Goal: Task Accomplishment & Management: Manage account settings

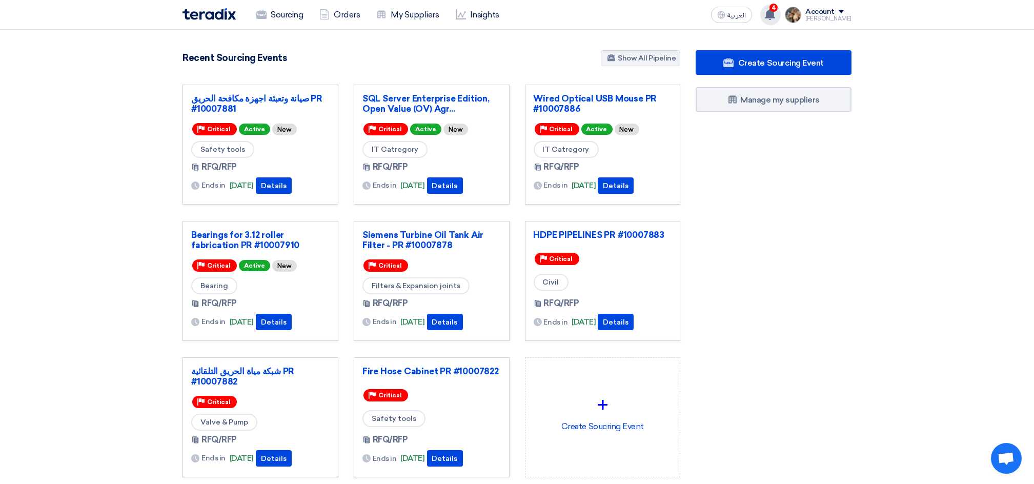
click at [781, 13] on div "4 a new question for صيانة وتعبئة اجهزة مكافحة الحريق PR #10007881 23 minutes a…" at bounding box center [771, 15] width 21 height 21
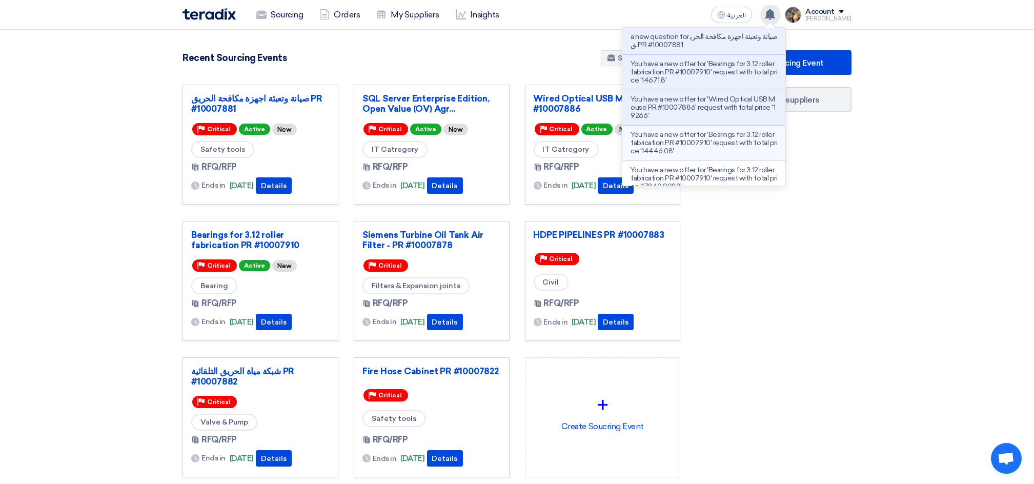
click at [695, 147] on p "You have a new offer for 'Bearings for 3.12 roller fabrication PR #10007910' re…" at bounding box center [704, 143] width 147 height 25
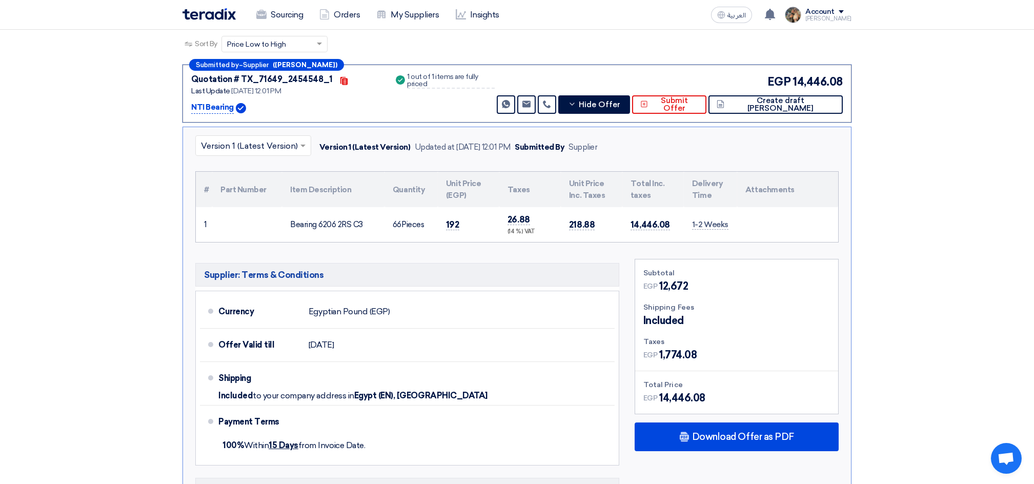
scroll to position [214, 0]
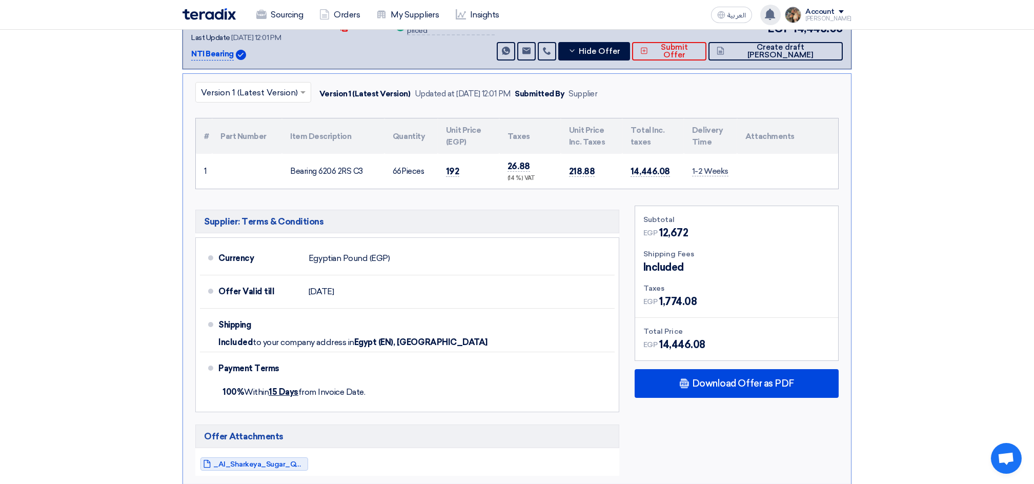
click at [775, 17] on use at bounding box center [770, 14] width 10 height 11
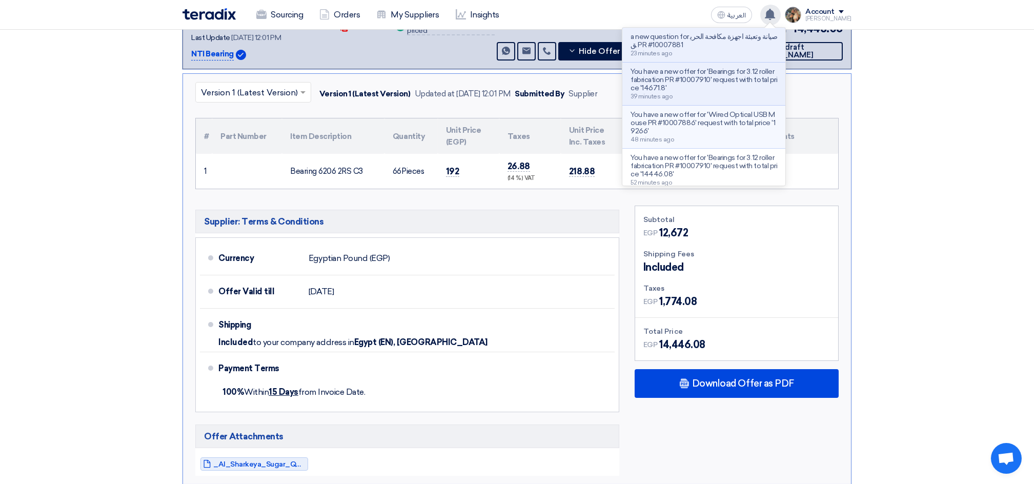
click at [706, 119] on p "You have a new offer for 'Wired Optical USB Mouse PR #10007886' request with to…" at bounding box center [704, 123] width 147 height 25
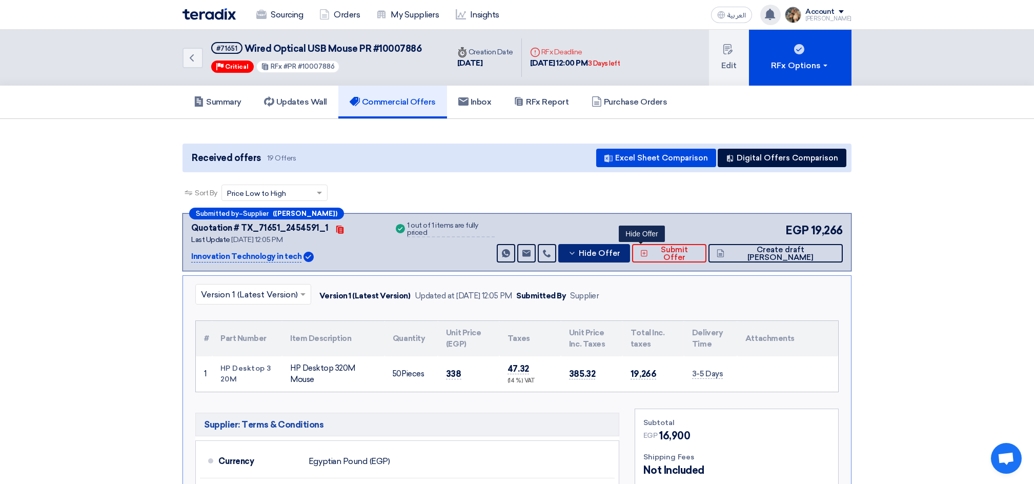
click at [576, 255] on icon at bounding box center [572, 253] width 8 height 8
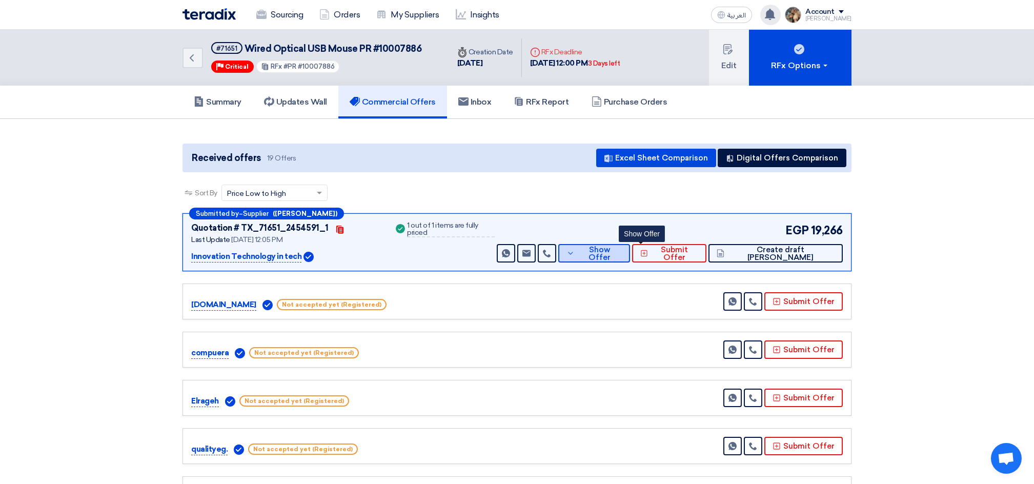
click at [630, 252] on button "Show Offer" at bounding box center [594, 253] width 72 height 18
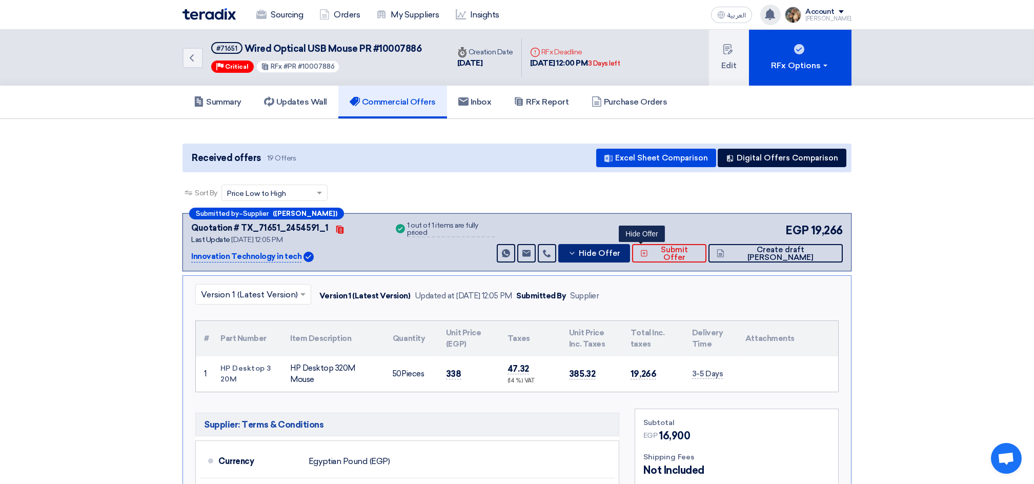
click at [621, 253] on span "Hide Offer" at bounding box center [600, 254] width 42 height 8
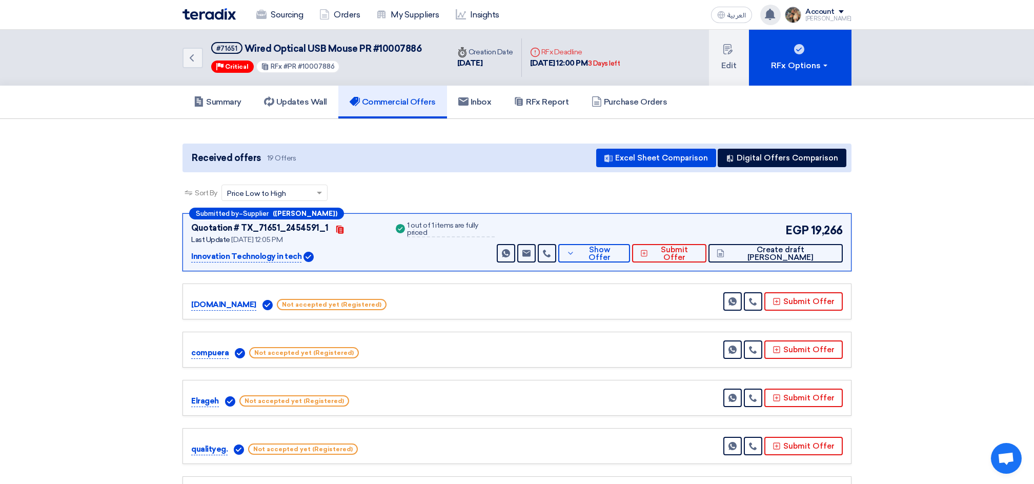
click at [775, 11] on use at bounding box center [770, 14] width 10 height 11
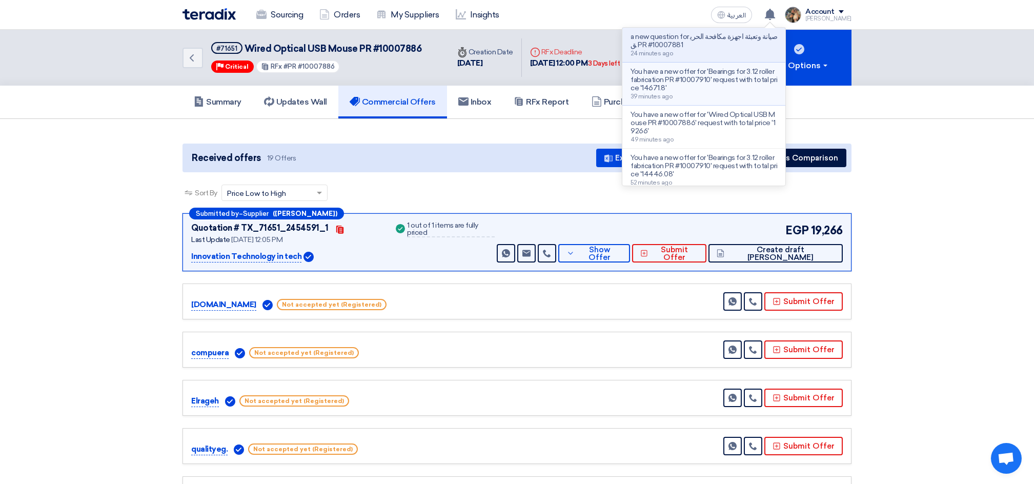
click at [696, 79] on p "You have a new offer for 'Bearings for 3.12 roller fabrication PR #10007910' re…" at bounding box center [704, 80] width 147 height 25
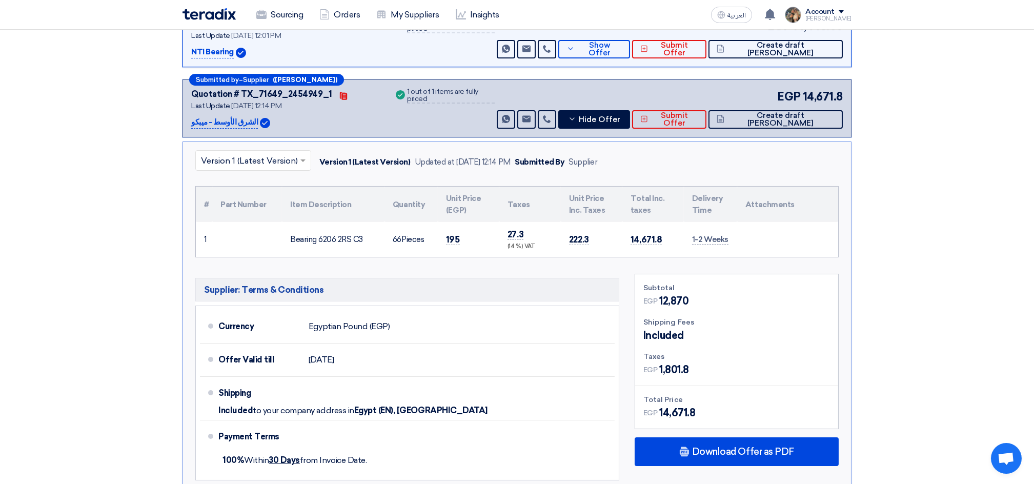
scroll to position [148, 0]
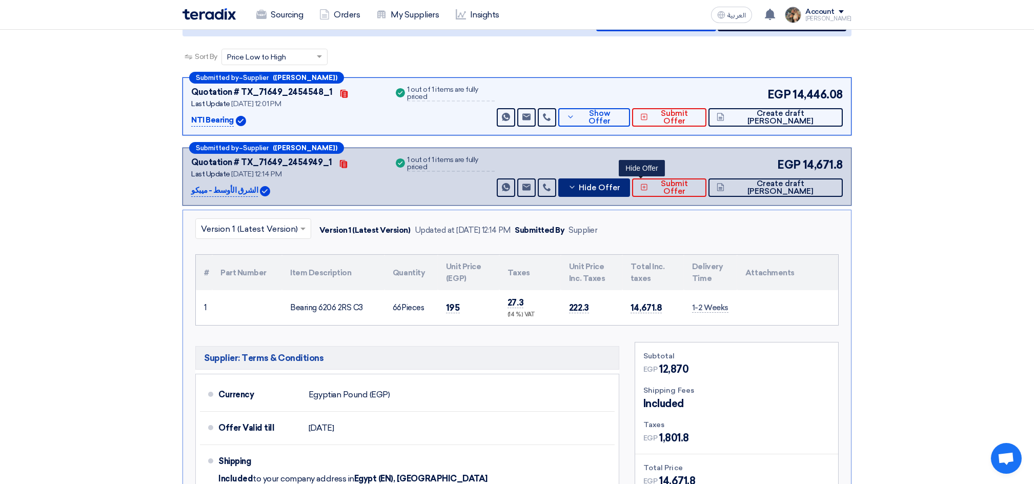
click at [621, 184] on span "Hide Offer" at bounding box center [600, 188] width 42 height 8
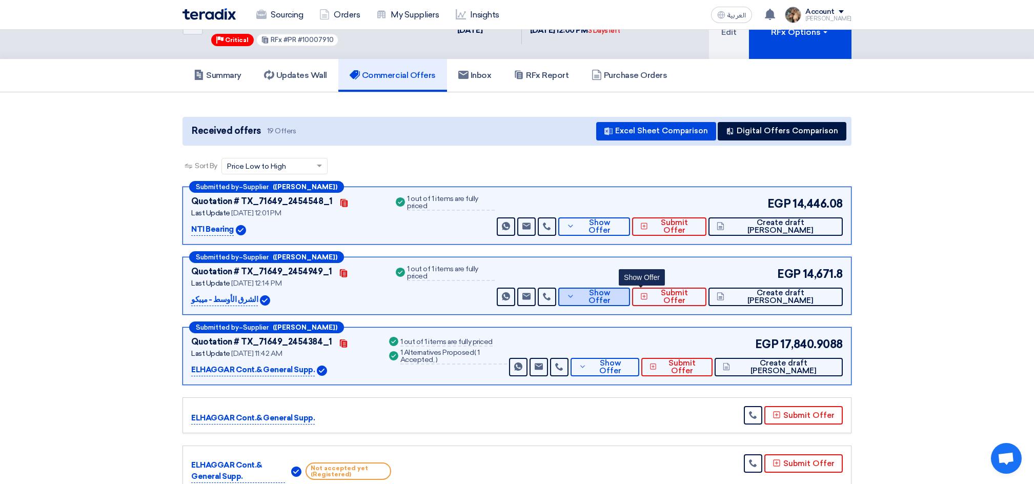
scroll to position [0, 0]
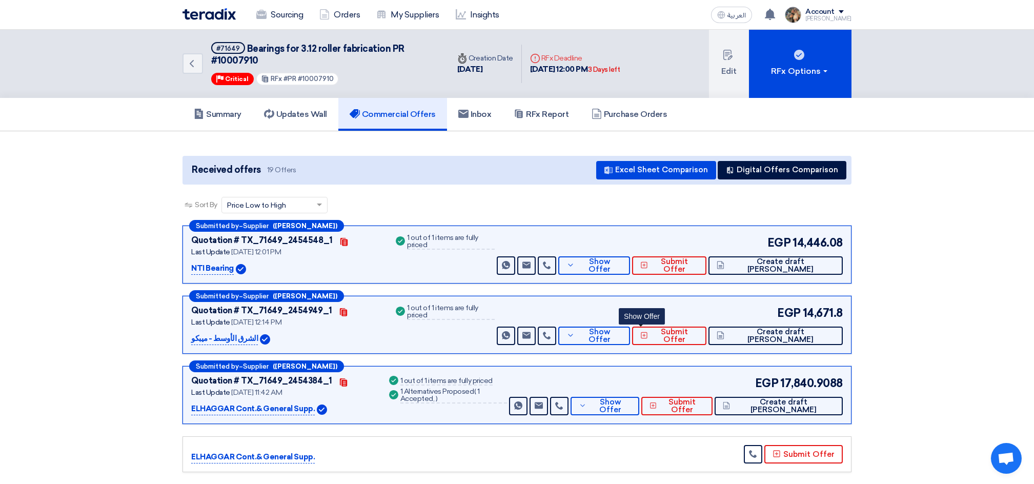
click at [493, 245] on div "Success 1 out of 1 items are fully priced" at bounding box center [444, 241] width 101 height 15
click at [494, 255] on div "Success 1 out of 1 items are fully priced" at bounding box center [444, 254] width 101 height 41
click at [781, 14] on div "a new question for صيانة وتعبئة اجهزة مكافحة الحريق PR #10007881 49 minutes ago…" at bounding box center [771, 15] width 21 height 21
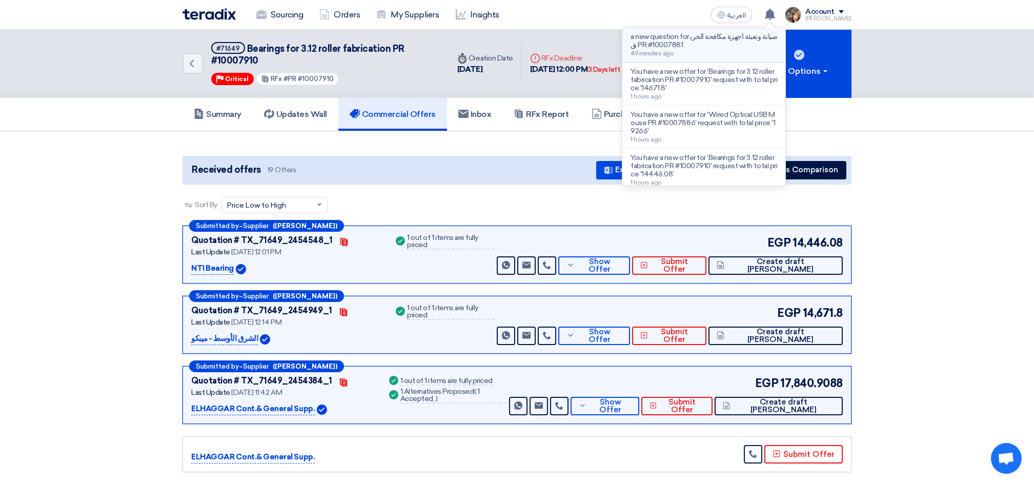
click at [715, 45] on p "a new question for صيانة وتعبئة اجهزة مكافحة الحريق PR #10007881" at bounding box center [704, 41] width 147 height 16
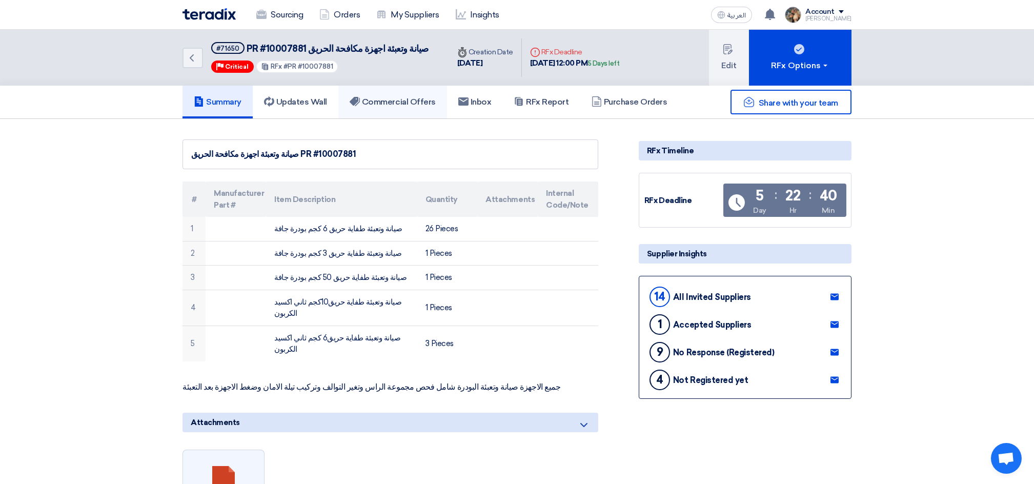
click at [373, 101] on h5 "Commercial Offers" at bounding box center [393, 102] width 86 height 10
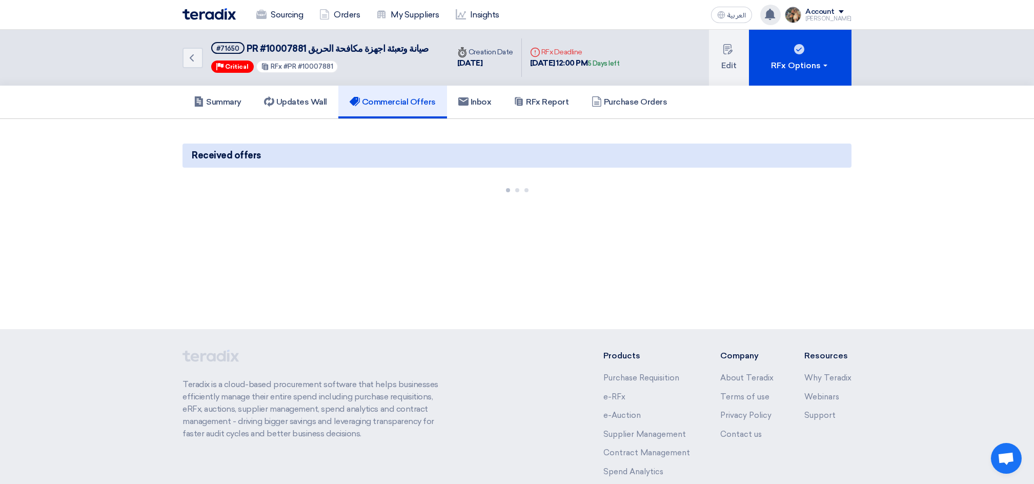
click at [775, 14] on use at bounding box center [770, 14] width 10 height 11
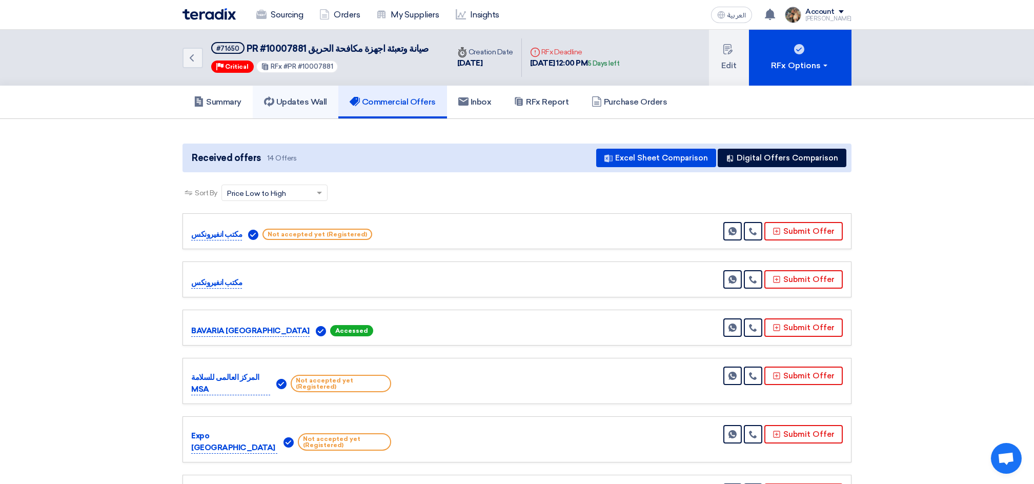
click at [308, 111] on link "Updates Wall" at bounding box center [296, 102] width 86 height 33
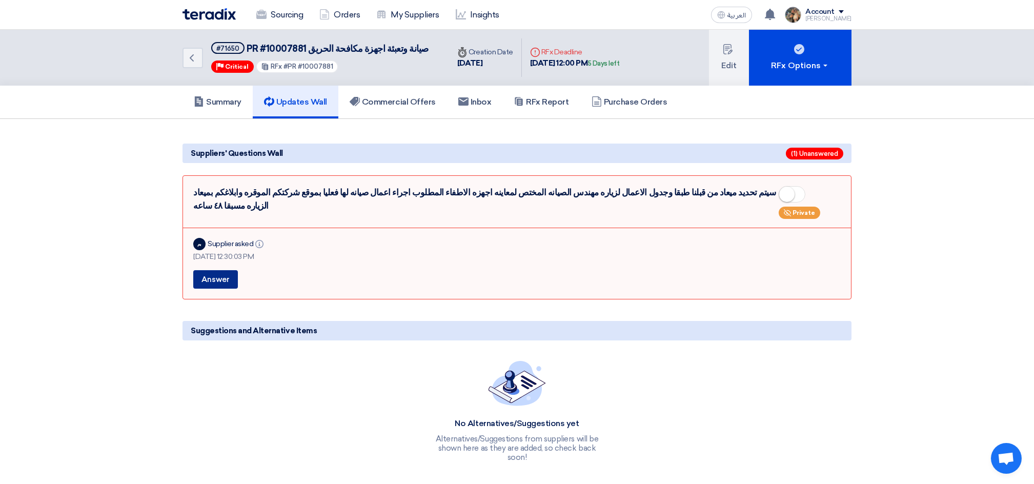
click at [216, 270] on button "Answer" at bounding box center [215, 279] width 45 height 18
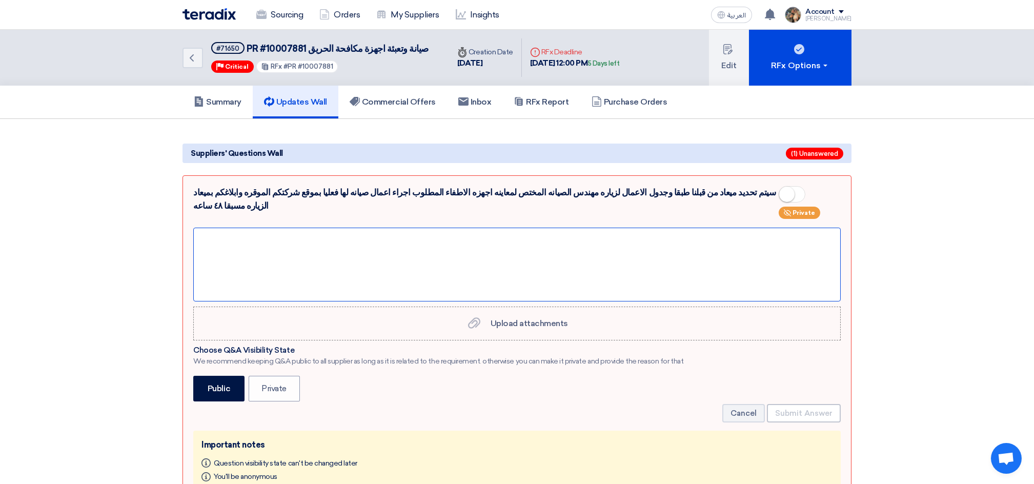
click at [325, 248] on div at bounding box center [517, 265] width 648 height 74
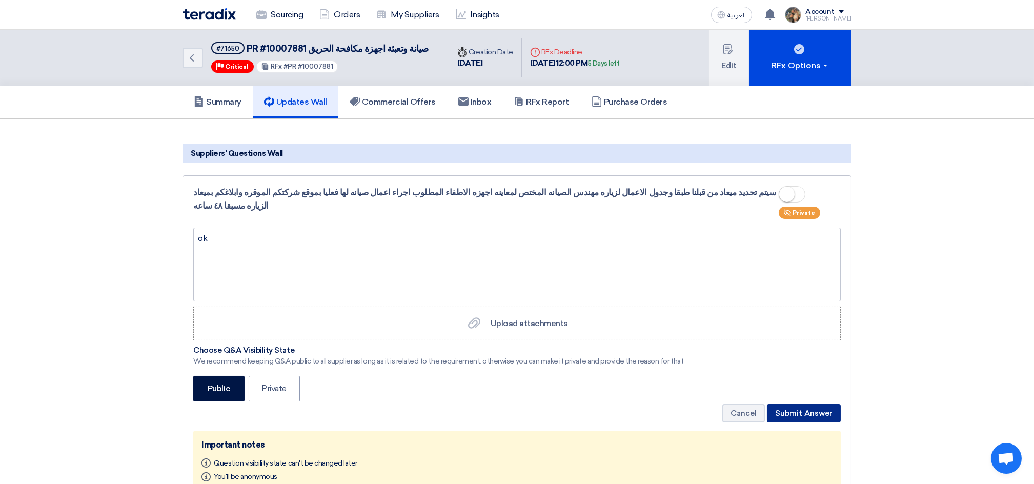
click at [817, 404] on button "Submit Answer" at bounding box center [804, 413] width 74 height 18
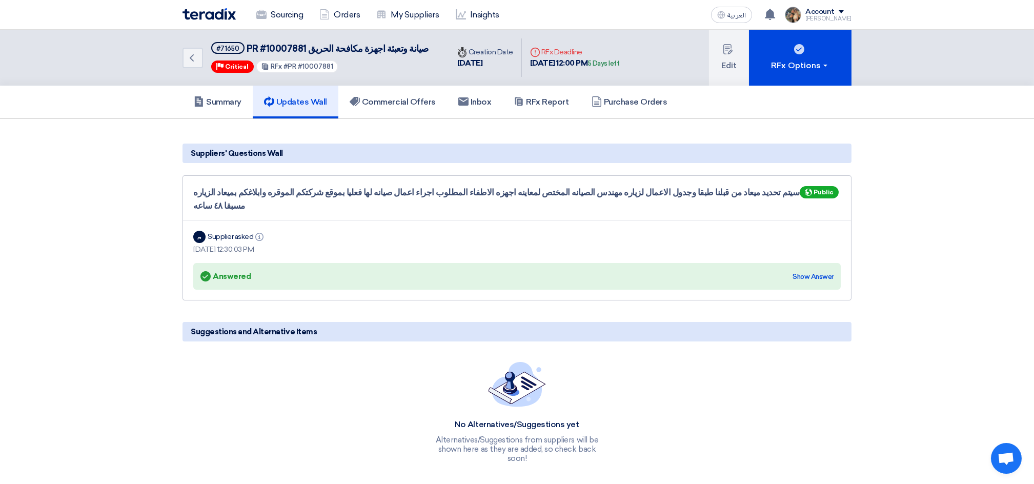
click at [195, 14] on img at bounding box center [209, 14] width 53 height 12
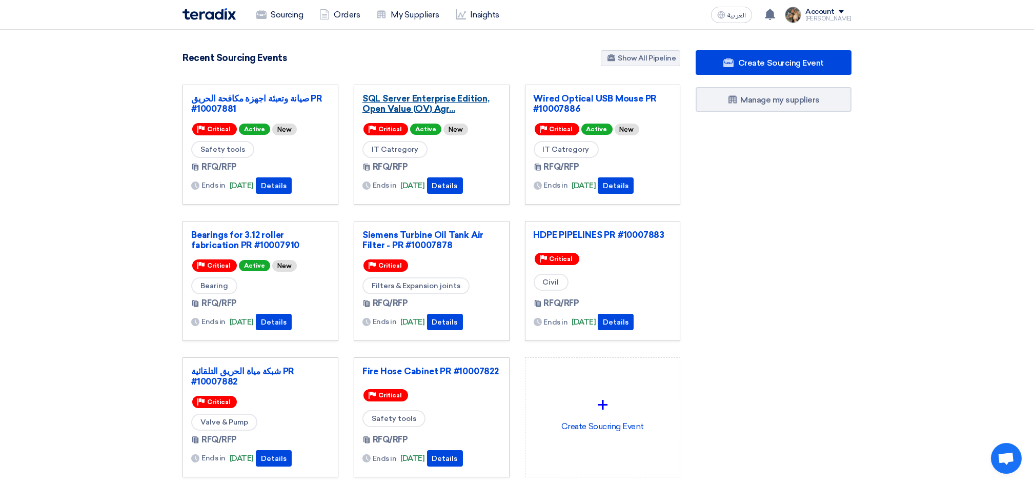
click at [450, 112] on link "SQL Server Enterprise Edition, Open Value (OV) Agr..." at bounding box center [432, 103] width 138 height 21
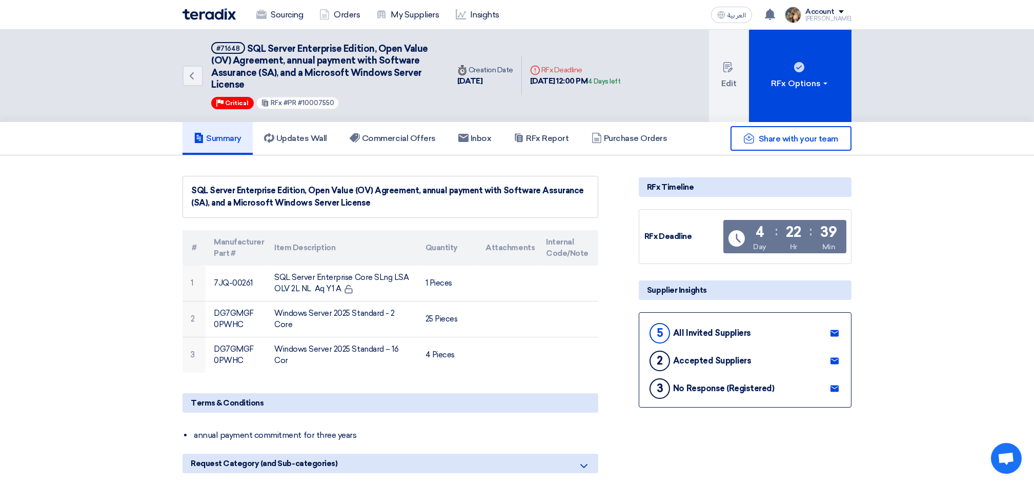
click at [230, 17] on img at bounding box center [209, 14] width 53 height 12
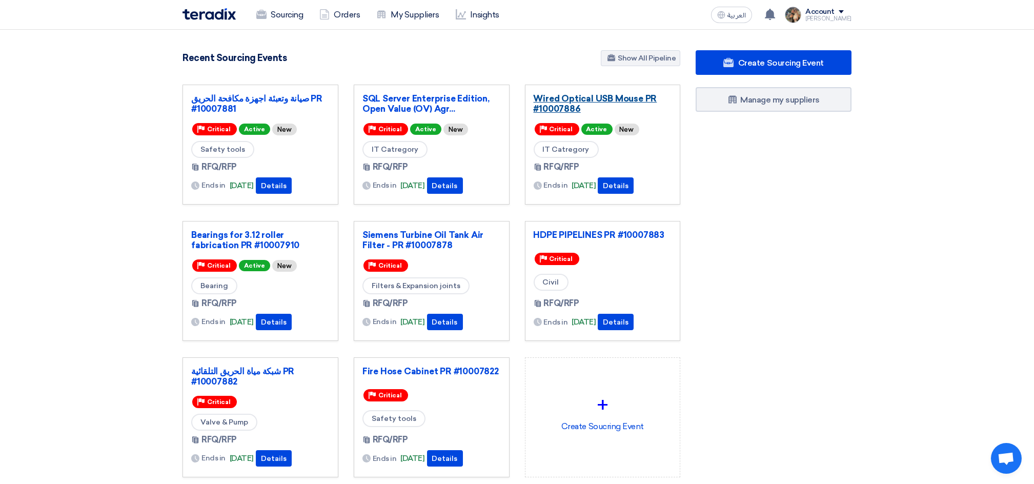
click at [571, 103] on link "Wired Optical USB Mouse PR #10007886" at bounding box center [603, 103] width 138 height 21
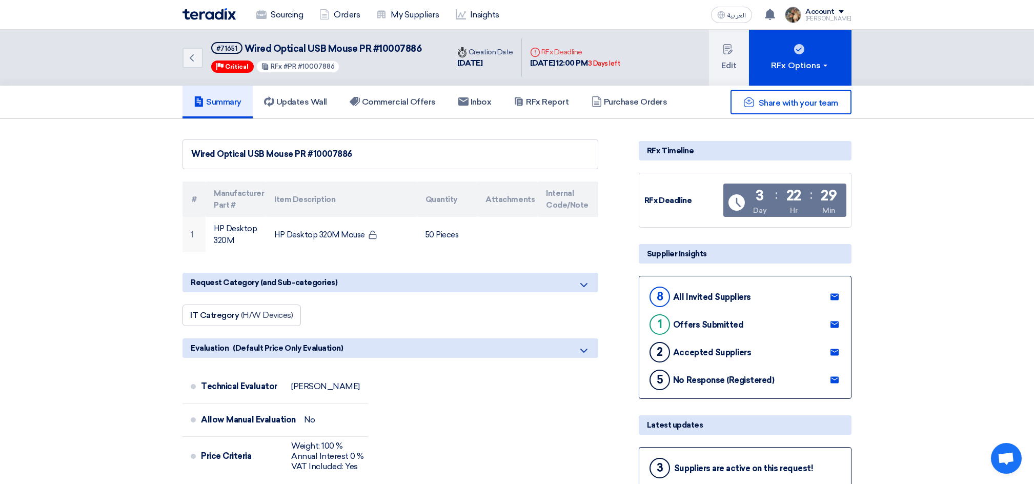
click at [233, 11] on img at bounding box center [209, 14] width 53 height 12
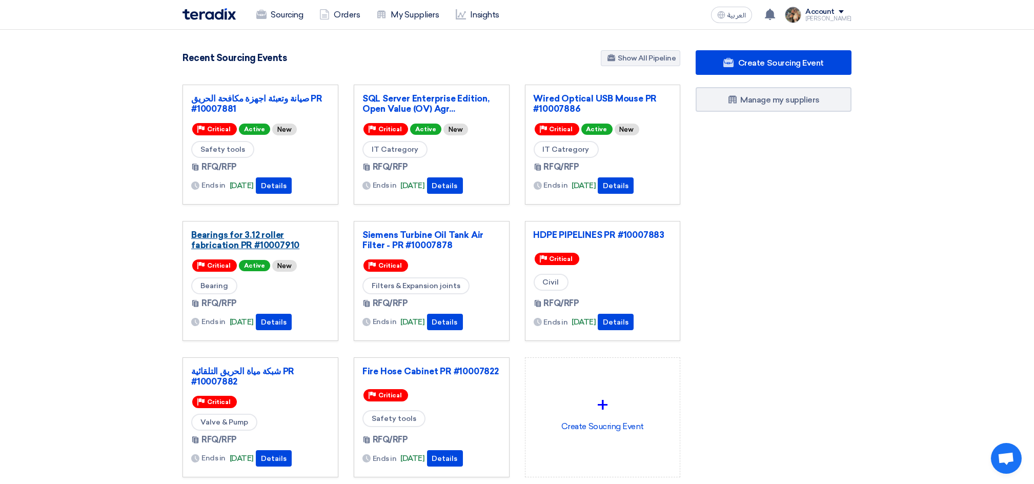
click at [269, 245] on link "Bearings for 3.12 roller fabrication PR #10007910" at bounding box center [260, 240] width 138 height 21
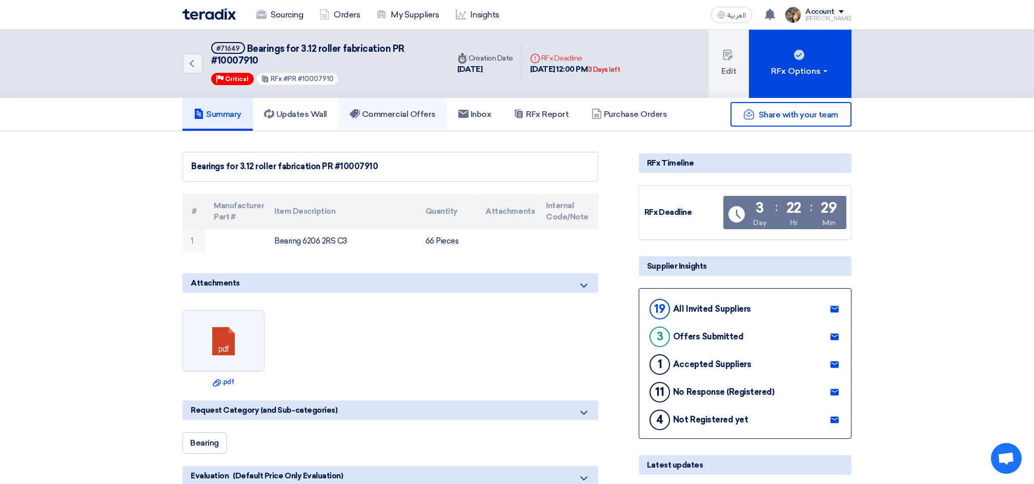
click at [387, 125] on link "Commercial Offers" at bounding box center [392, 114] width 109 height 33
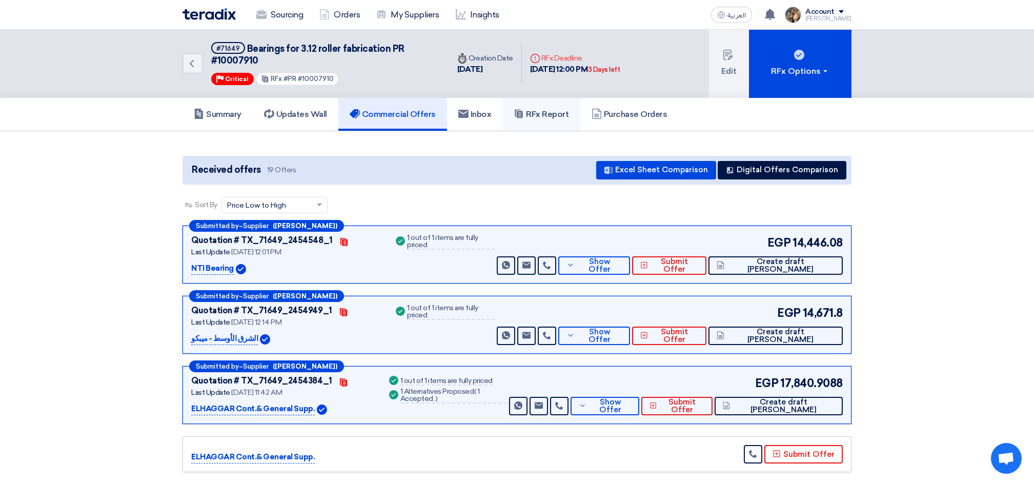
click at [553, 122] on link "RFx Report" at bounding box center [541, 114] width 77 height 33
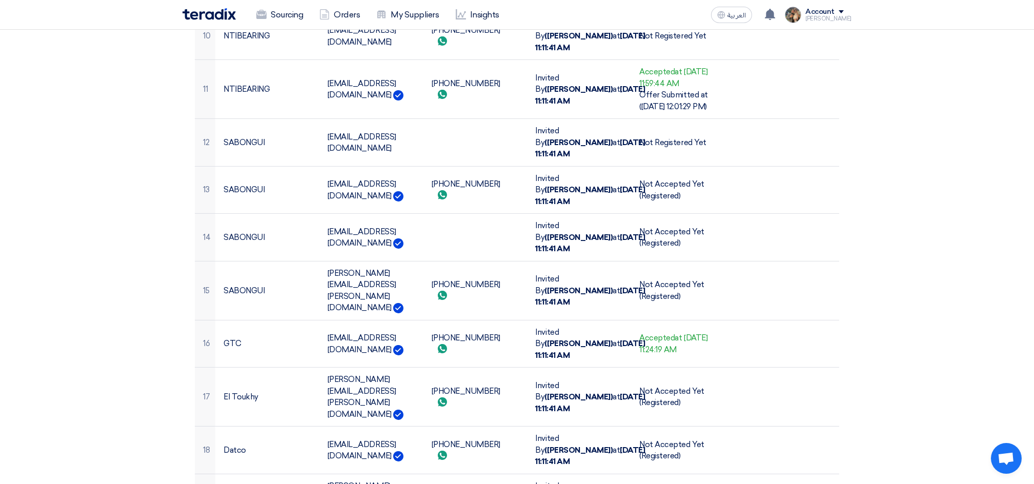
scroll to position [1441, 0]
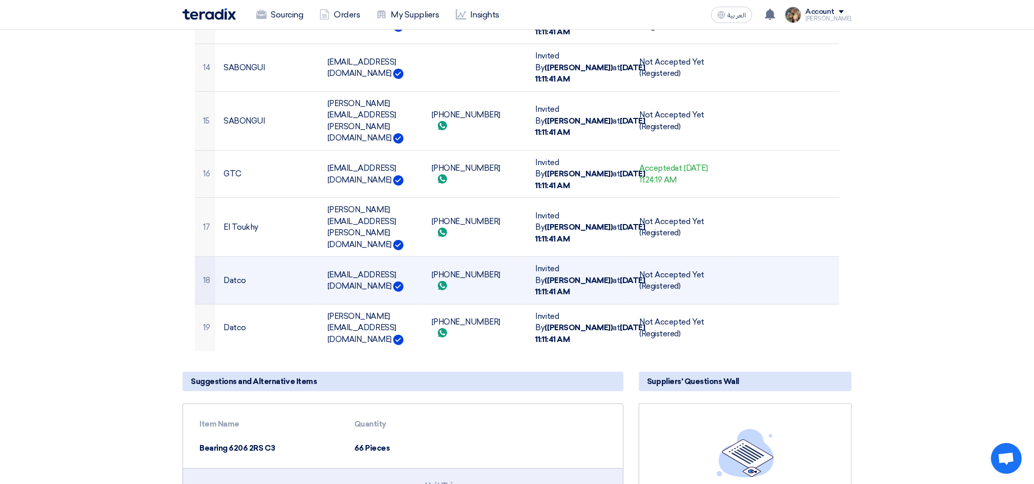
click at [467, 257] on td "[PHONE_NUMBER] Send whatsApp message" at bounding box center [476, 281] width 104 height 48
click at [372, 260] on td "[EMAIL_ADDRESS][DOMAIN_NAME]" at bounding box center [372, 281] width 104 height 48
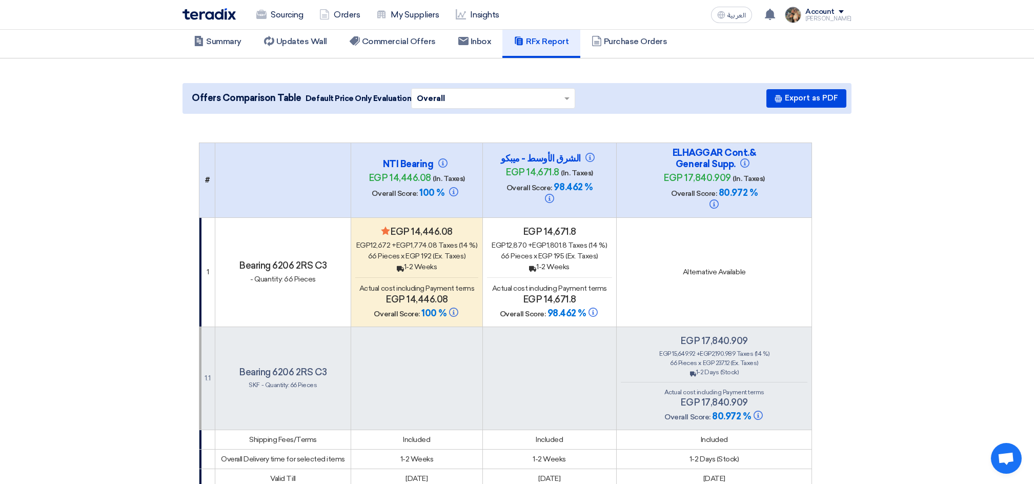
scroll to position [0, 0]
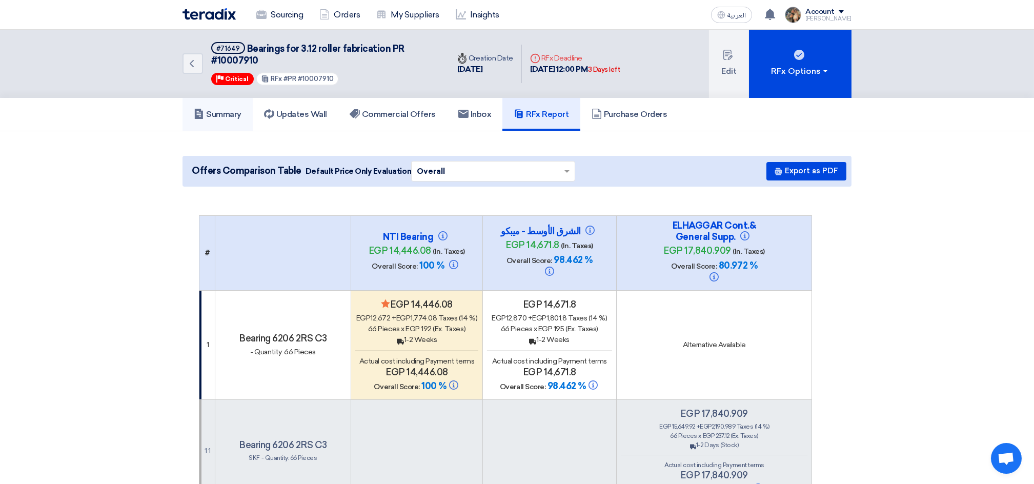
click at [212, 111] on h5 "Summary" at bounding box center [218, 114] width 48 height 10
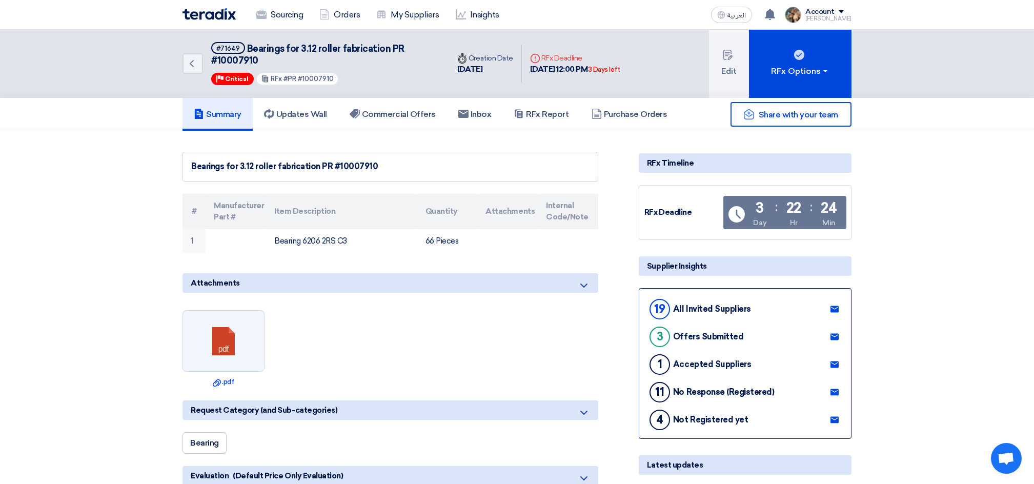
click at [211, 10] on img at bounding box center [209, 14] width 53 height 12
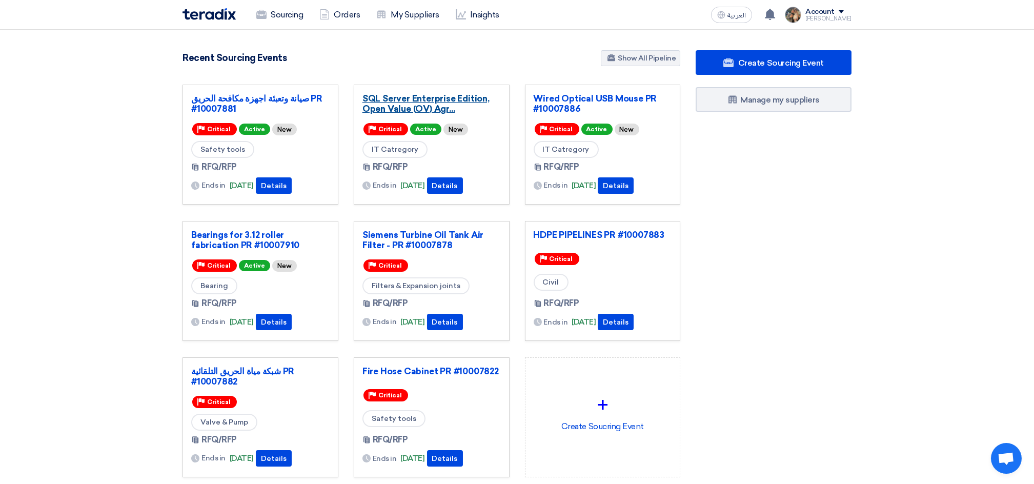
click at [428, 106] on link "SQL Server Enterprise Edition, Open Value (OV) Agr..." at bounding box center [432, 103] width 138 height 21
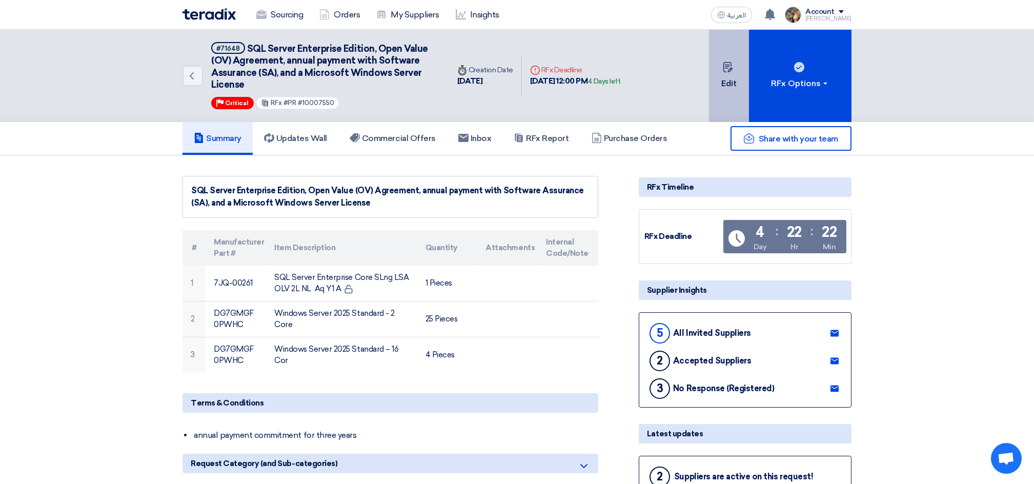
click at [736, 80] on button "Edit" at bounding box center [729, 76] width 40 height 92
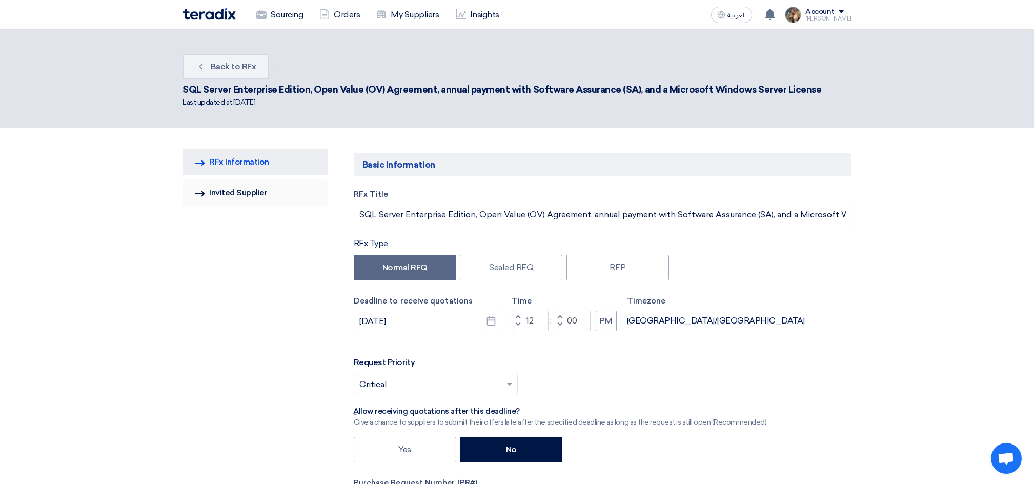
click at [267, 193] on link "Invited Suppliers Invited Supplier" at bounding box center [255, 192] width 145 height 27
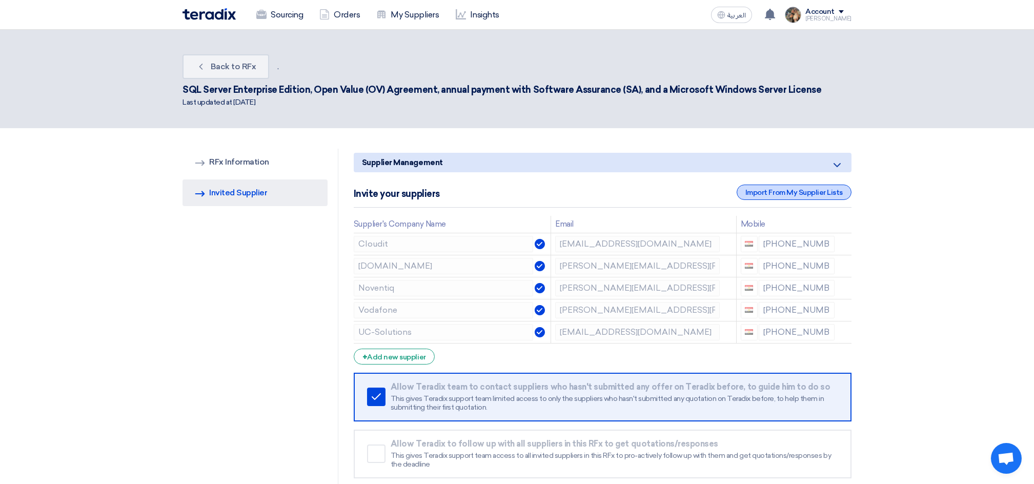
click at [817, 188] on div "Import From My Supplier Lists" at bounding box center [794, 192] width 115 height 15
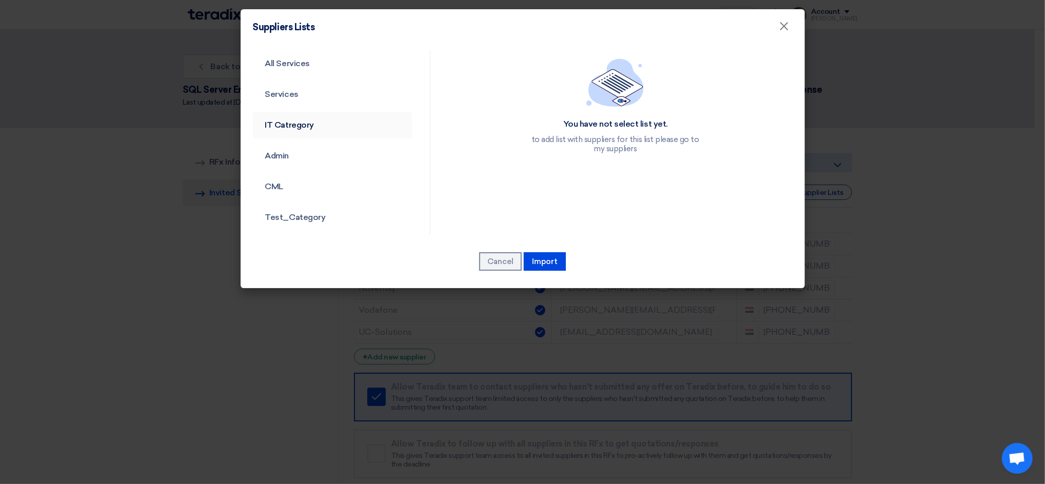
click at [291, 119] on link "IT Catregory" at bounding box center [332, 125] width 159 height 27
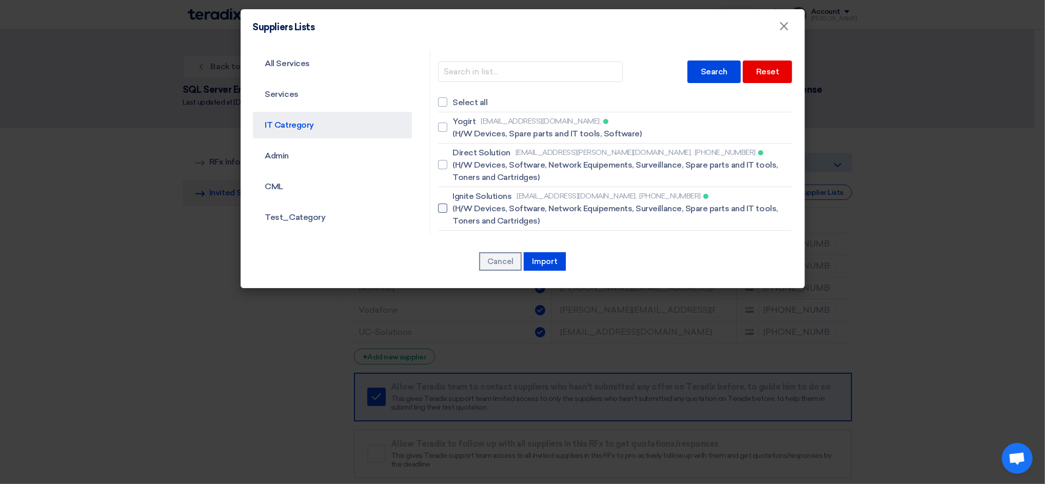
click at [516, 191] on span "[EMAIL_ADDRESS][DOMAIN_NAME]," at bounding box center [576, 196] width 120 height 11
click at [459, 205] on input "Ignite Solutions [EMAIL_ADDRESS][DOMAIN_NAME], [PHONE_NUMBER] (H/W Devices, Sof…" at bounding box center [455, 208] width 7 height 7
checkbox input "true"
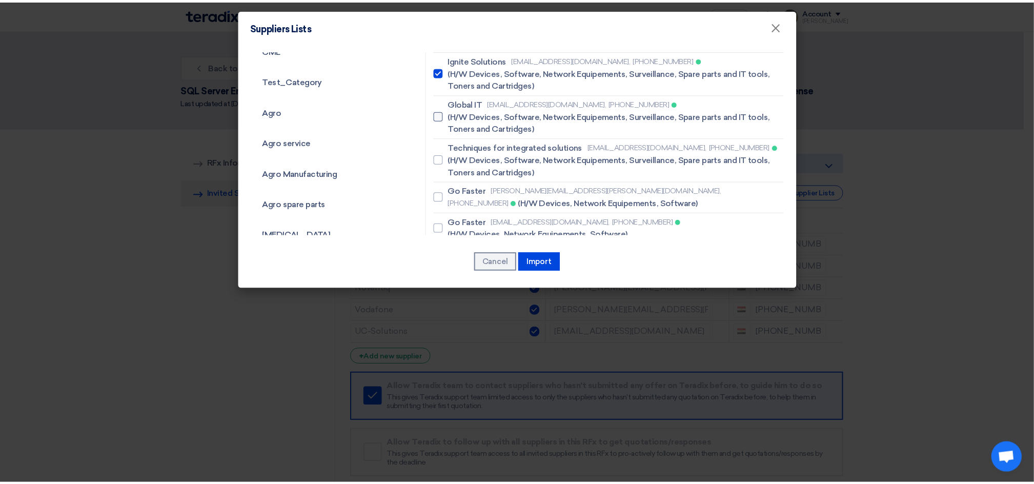
scroll to position [205, 0]
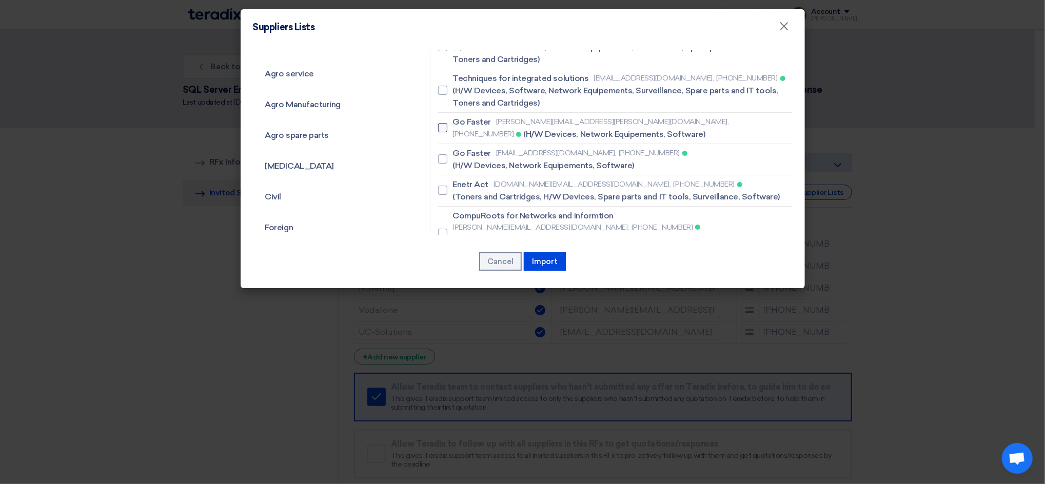
click at [523, 128] on span "(H/W Devices, Network Equipements, Software)" at bounding box center [614, 134] width 182 height 12
click at [459, 125] on input "Go Faster [PERSON_NAME][EMAIL_ADDRESS][PERSON_NAME][DOMAIN_NAME], [PHONE_NUMBER…" at bounding box center [455, 128] width 7 height 7
checkbox input "true"
click at [508, 148] on span "[EMAIL_ADDRESS][DOMAIN_NAME]," at bounding box center [556, 153] width 120 height 11
click at [459, 156] on input "Go Faster [EMAIL_ADDRESS][DOMAIN_NAME], [PHONE_NUMBER] (H/W Devices, Network Eq…" at bounding box center [455, 159] width 7 height 7
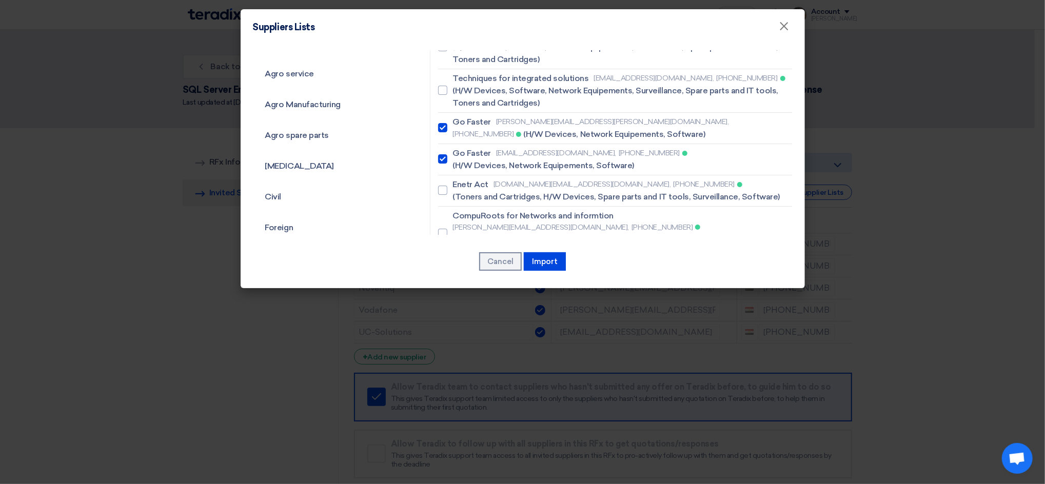
checkbox input "true"
click at [548, 266] on button "Import" at bounding box center [545, 261] width 42 height 18
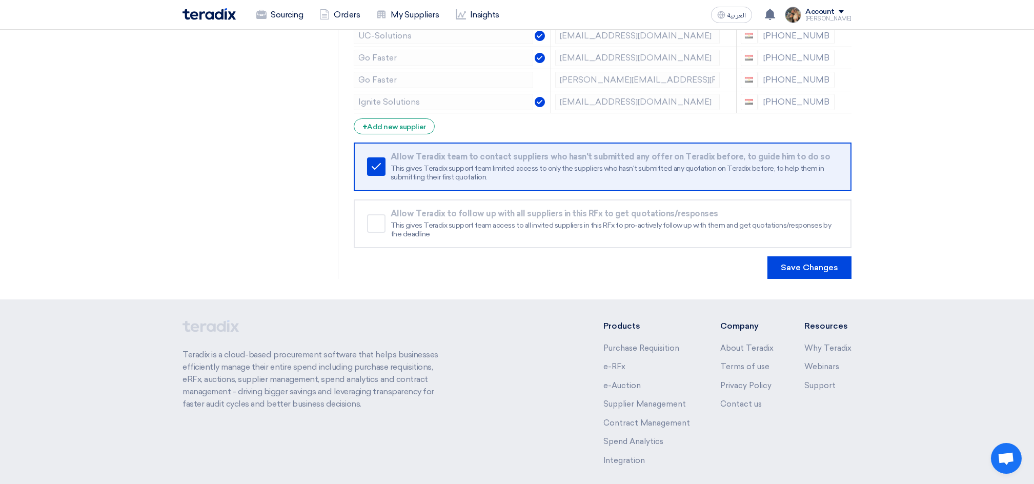
scroll to position [340, 0]
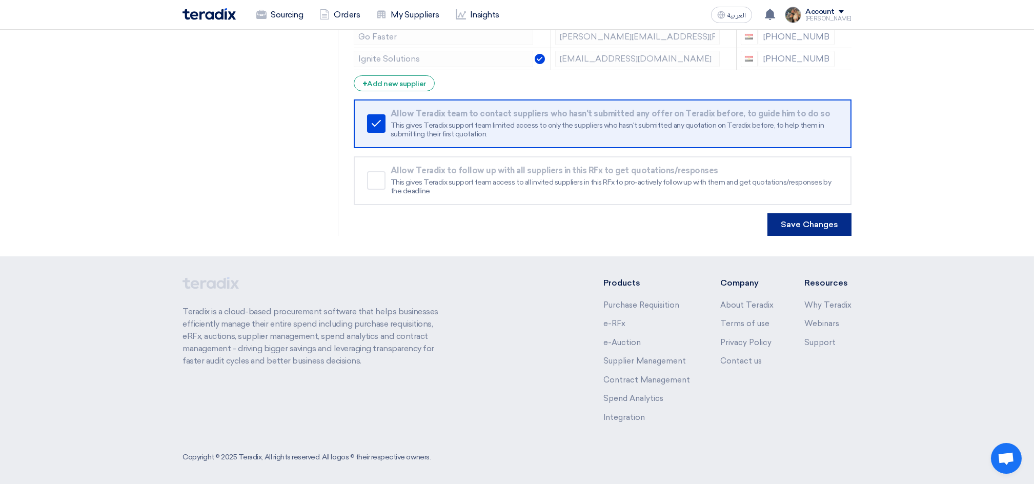
click at [802, 225] on button "Save Changes" at bounding box center [810, 224] width 84 height 23
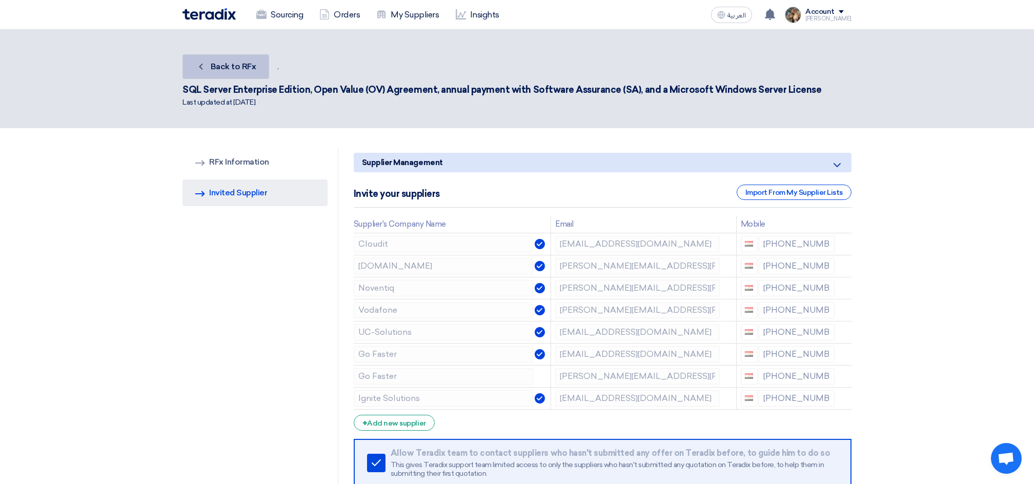
click at [210, 73] on link "Back Back to RFx" at bounding box center [226, 66] width 87 height 25
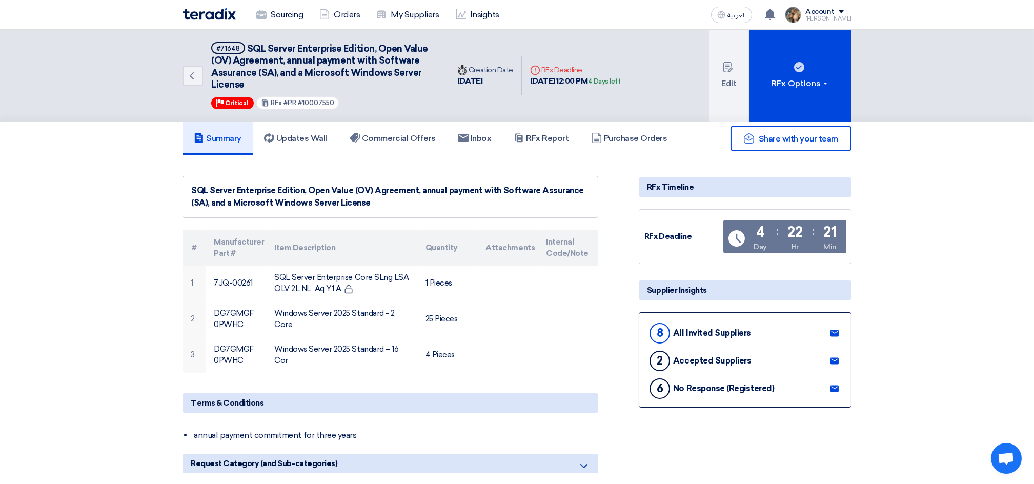
click at [198, 17] on img at bounding box center [209, 14] width 53 height 12
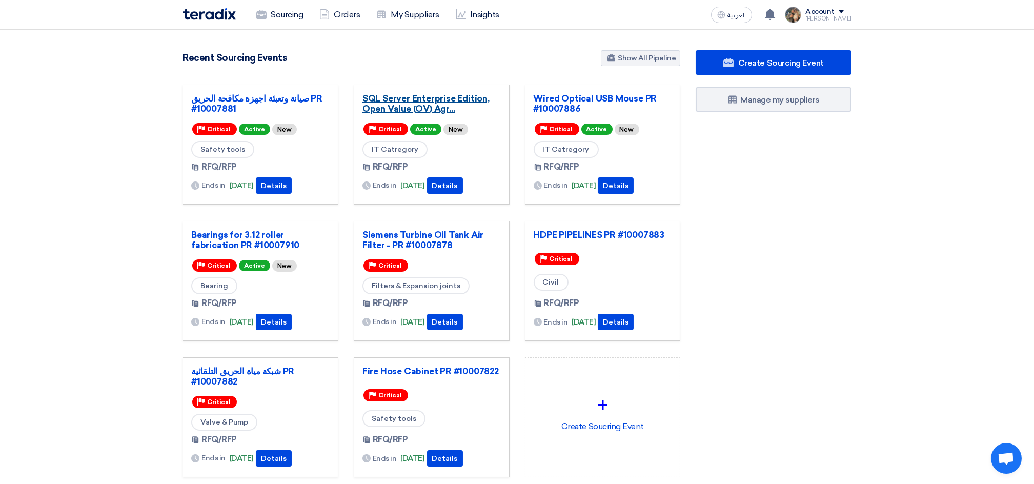
click at [413, 105] on link "SQL Server Enterprise Edition, Open Value (OV) Agr..." at bounding box center [432, 103] width 138 height 21
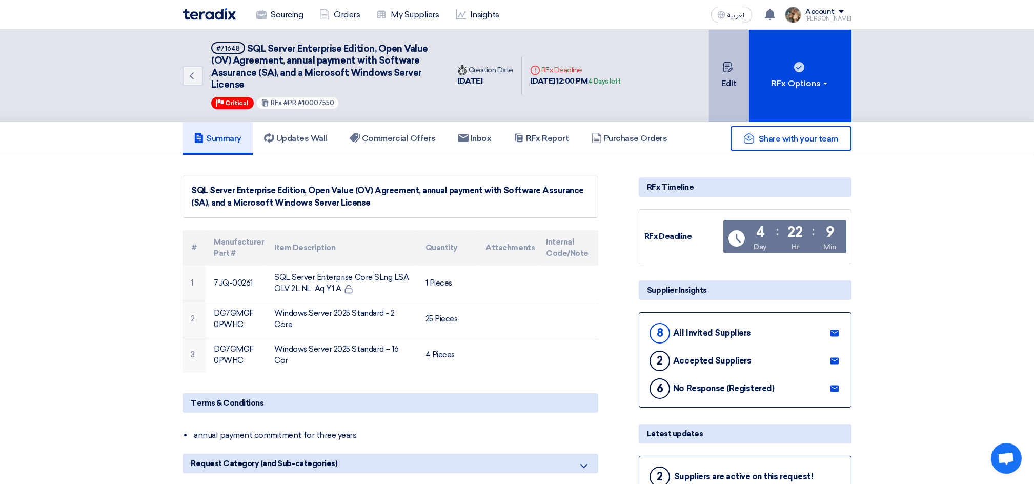
click at [717, 92] on button "Edit" at bounding box center [729, 76] width 40 height 92
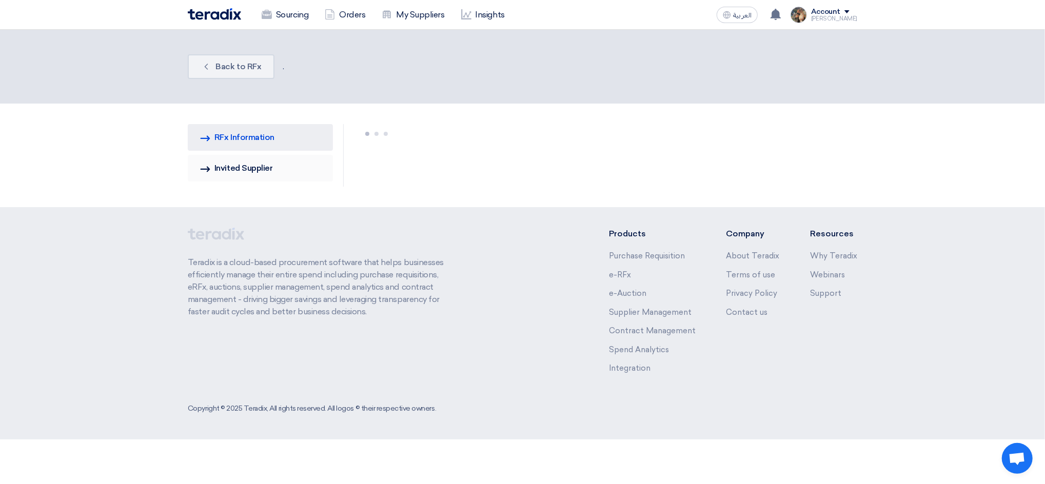
click at [206, 170] on icon "Invited Suppliers" at bounding box center [205, 169] width 10 height 10
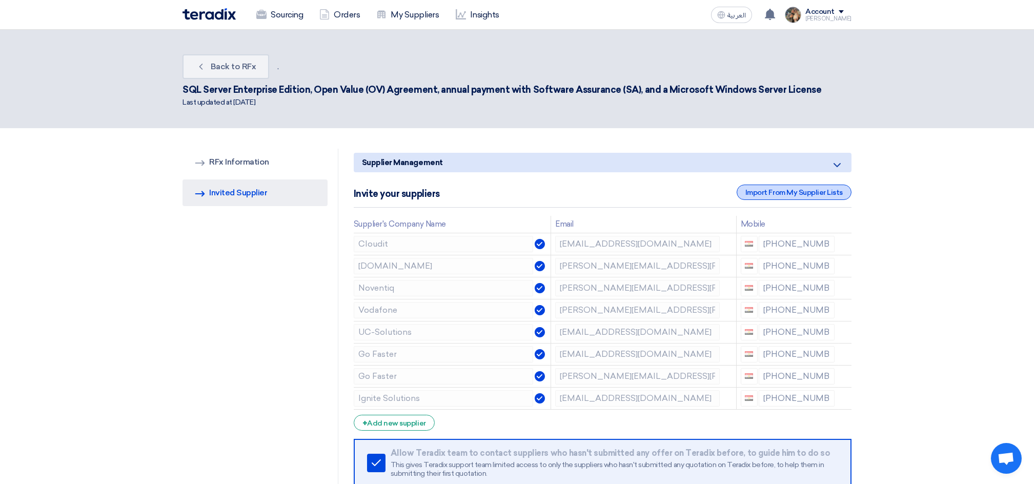
click at [827, 187] on div "Import From My Supplier Lists" at bounding box center [794, 192] width 115 height 15
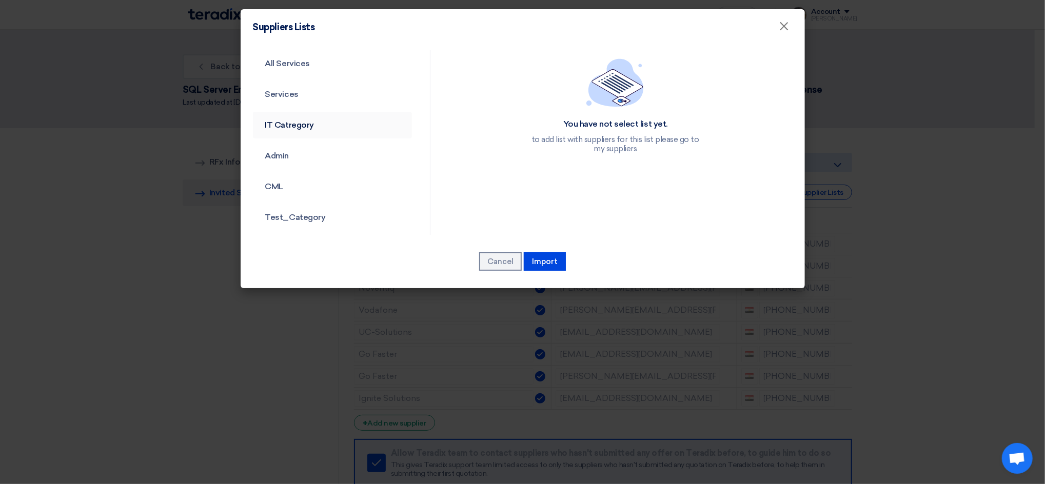
click at [285, 129] on link "IT Catregory" at bounding box center [332, 125] width 159 height 27
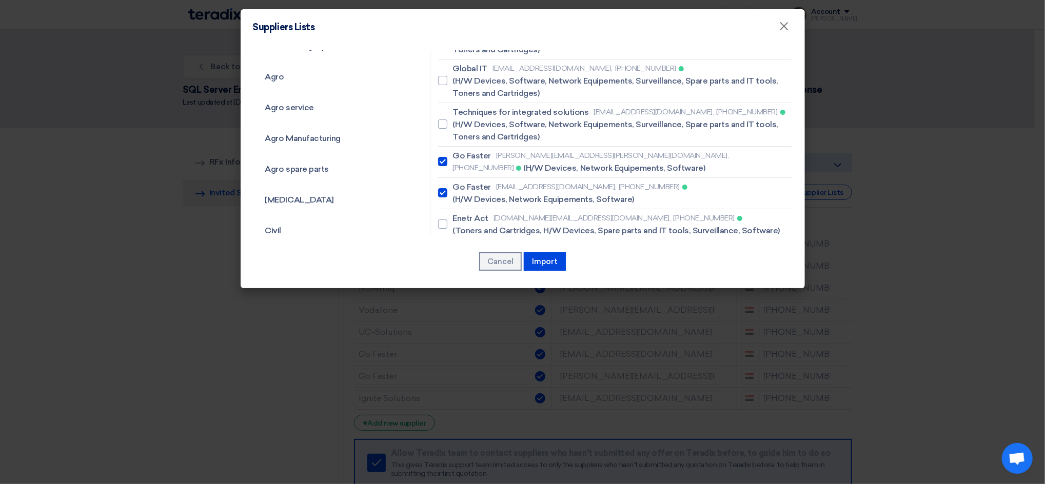
scroll to position [205, 0]
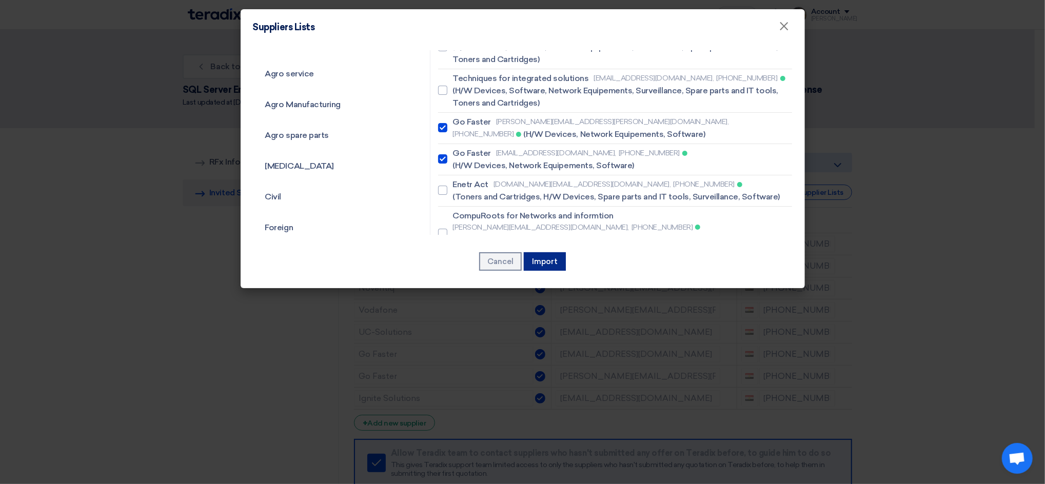
click at [546, 255] on button "Import" at bounding box center [545, 261] width 42 height 18
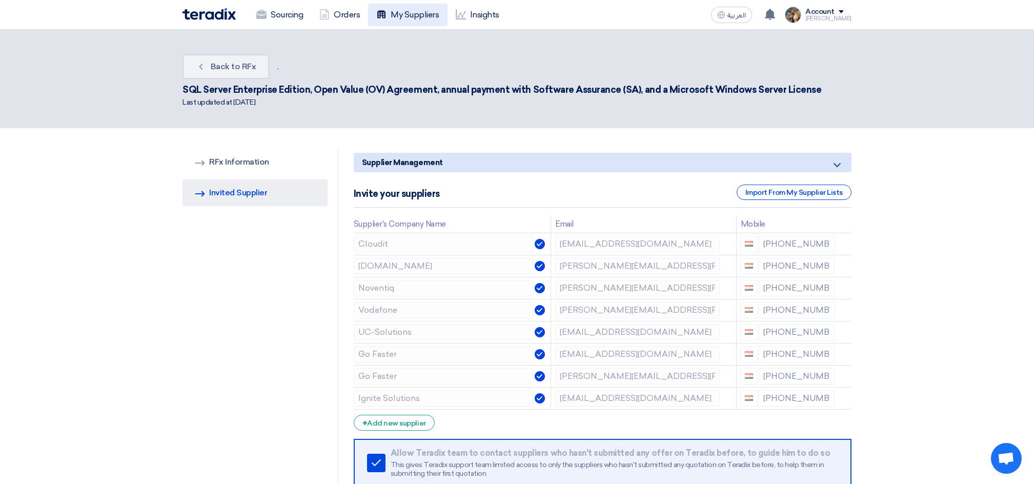
click at [386, 17] on use at bounding box center [381, 14] width 8 height 8
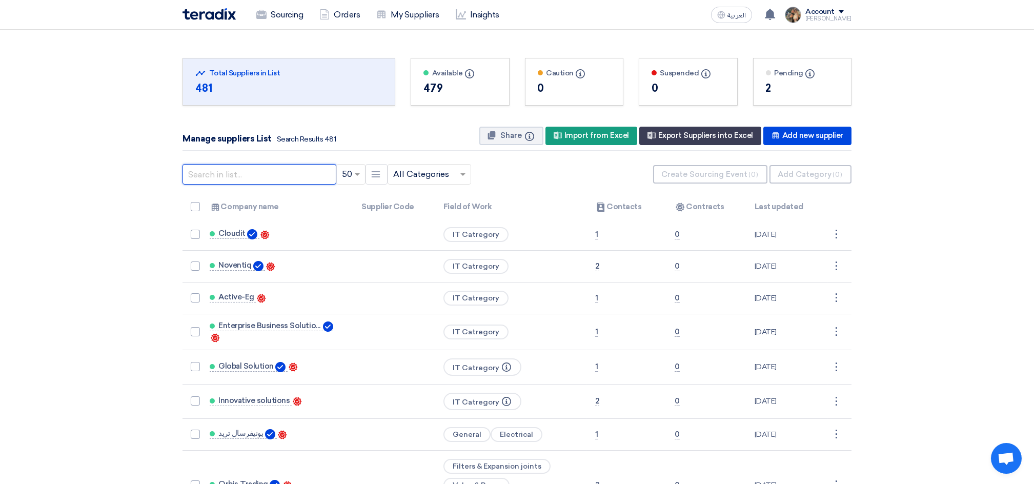
click at [277, 178] on input "text" at bounding box center [260, 174] width 154 height 21
type input "f"
type input "go fas"
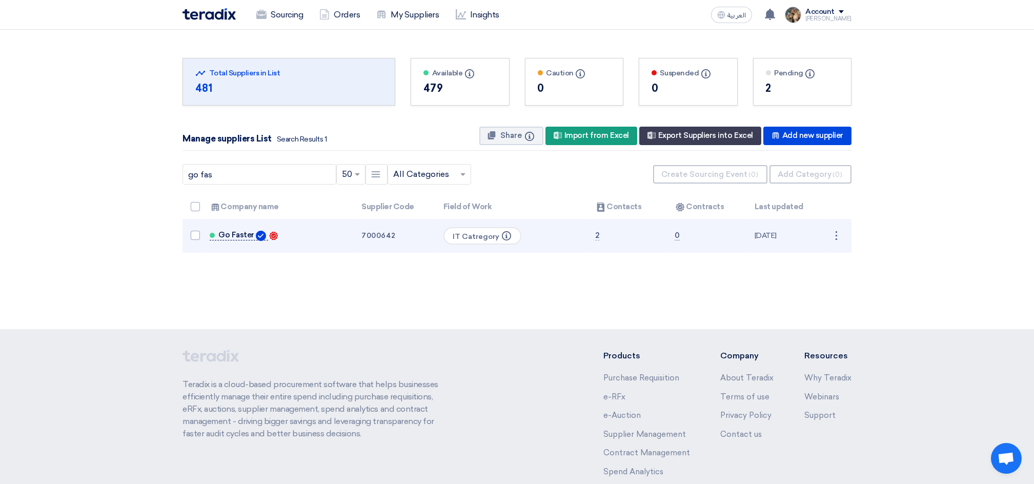
click at [236, 238] on link "Go Faster" at bounding box center [239, 236] width 58 height 10
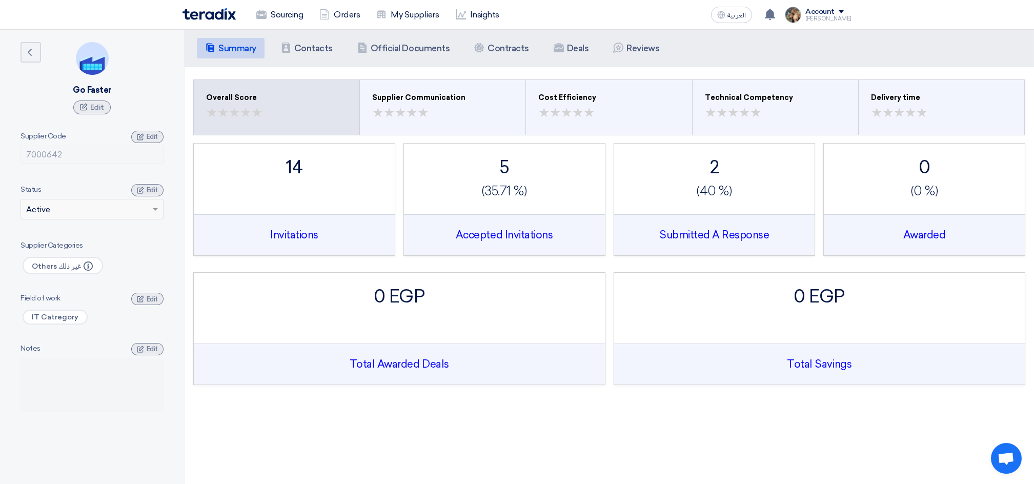
click at [300, 60] on div "Summary Summary Contacts Contacts Company Officials Official Documents Contract…" at bounding box center [610, 48] width 850 height 37
click at [300, 48] on h5 "Contacts" at bounding box center [313, 48] width 38 height 10
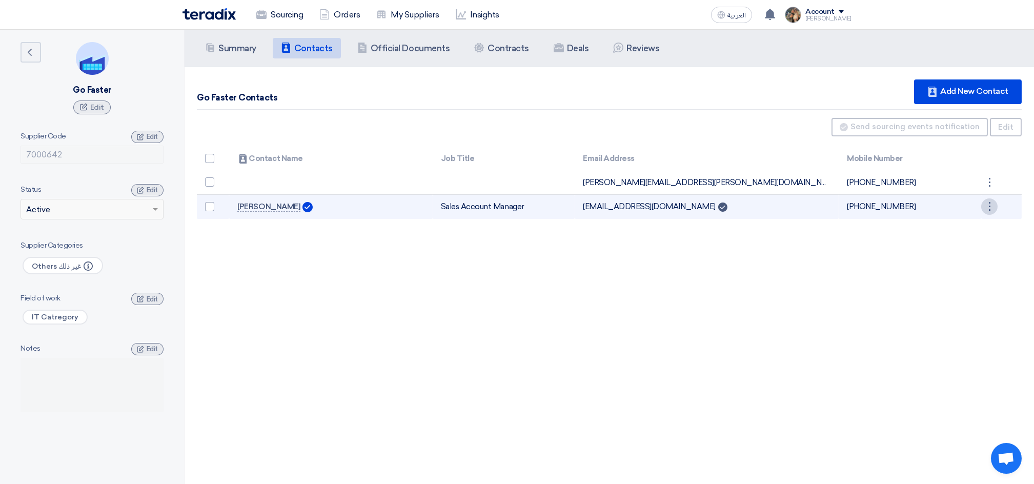
click at [988, 207] on div "⋮" at bounding box center [990, 206] width 16 height 16
click at [971, 220] on link "Edit" at bounding box center [972, 226] width 50 height 15
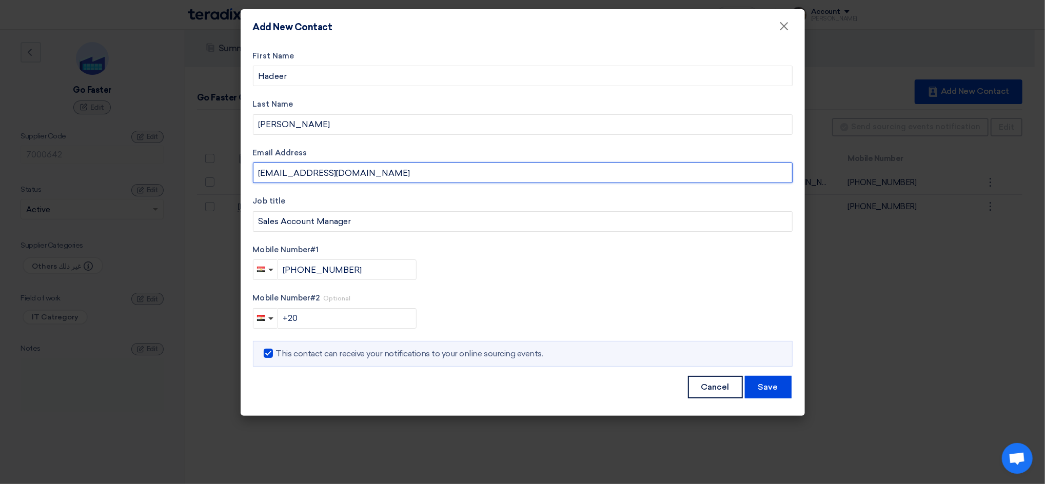
click at [288, 173] on input "[EMAIL_ADDRESS][DOMAIN_NAME]" at bounding box center [523, 173] width 540 height 21
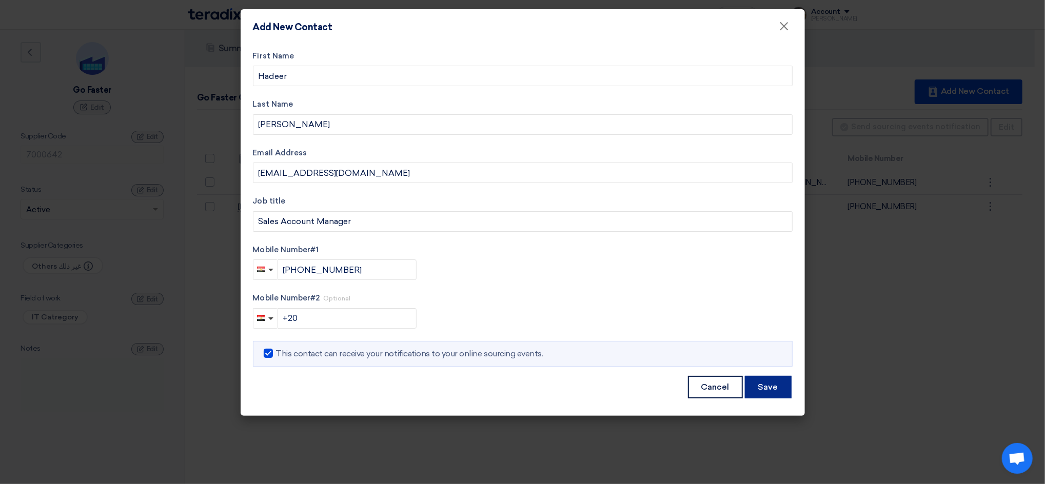
click at [761, 384] on button "Save" at bounding box center [768, 387] width 47 height 23
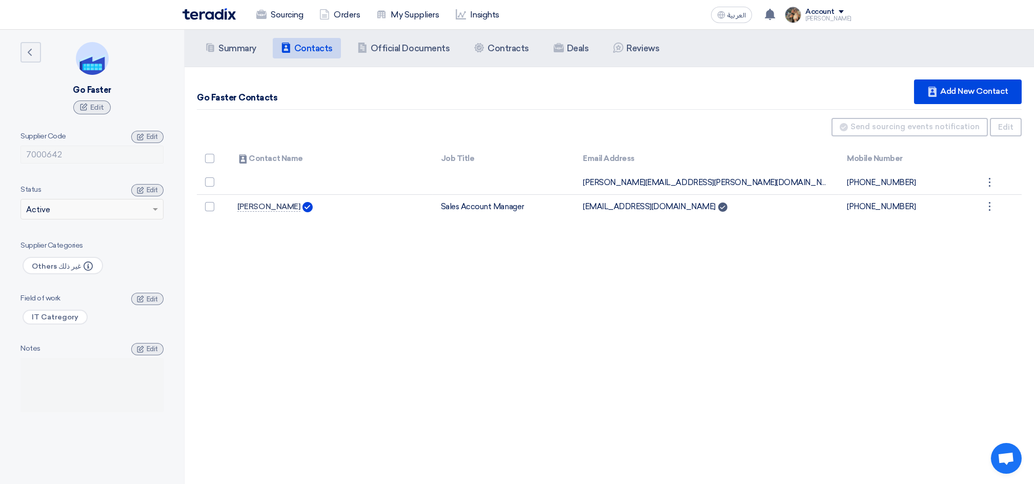
click at [620, 224] on div "Go Faster Contacts Contacts Add New Contact Can Receive RFQ Send sourcing event…" at bounding box center [610, 149] width 850 height 164
click at [210, 14] on img at bounding box center [209, 14] width 53 height 12
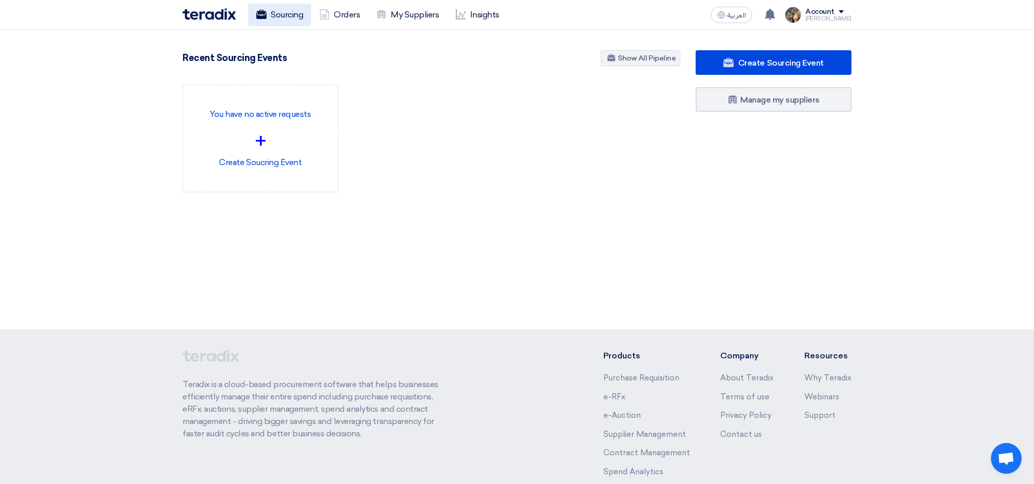
click at [292, 15] on link "Sourcing" at bounding box center [279, 15] width 63 height 23
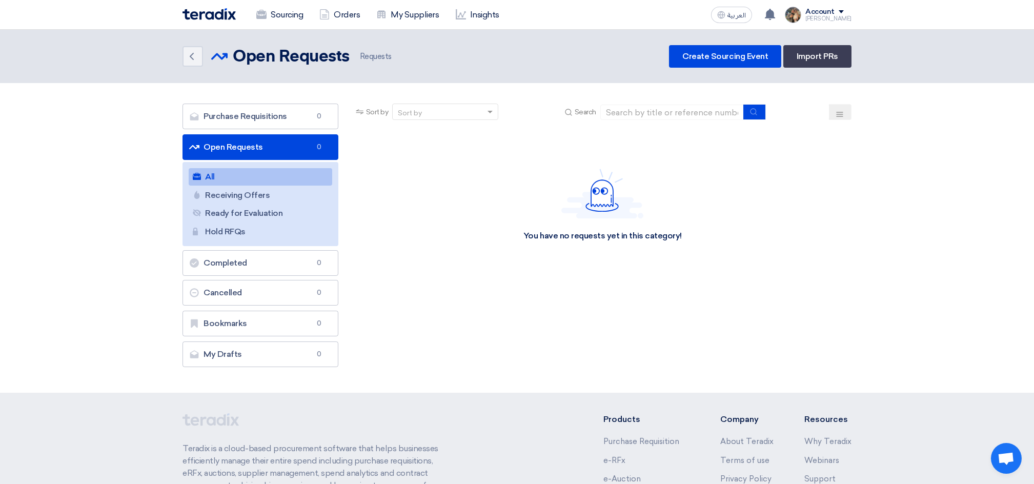
click at [203, 17] on img at bounding box center [209, 14] width 53 height 12
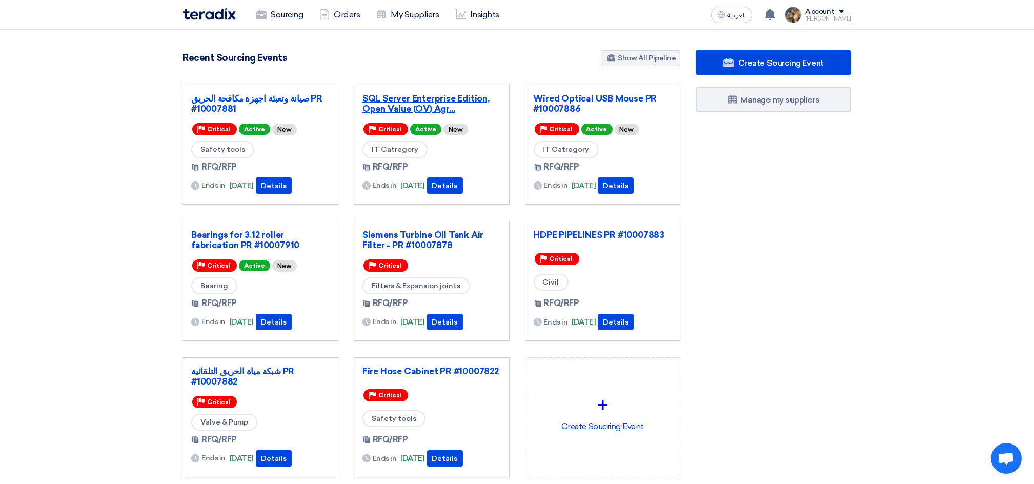
click at [414, 107] on link "SQL Server Enterprise Edition, Open Value (OV) Agr..." at bounding box center [432, 103] width 138 height 21
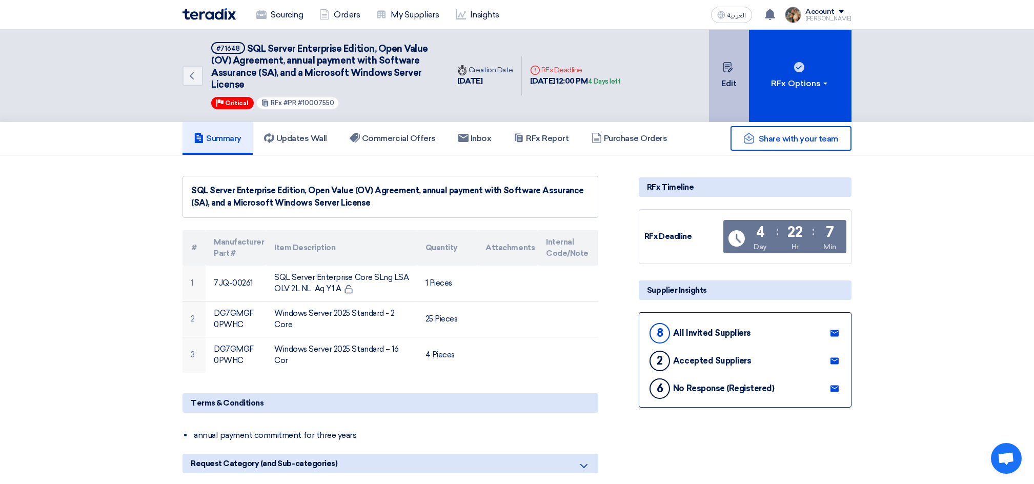
click at [733, 86] on button "Edit" at bounding box center [729, 76] width 40 height 92
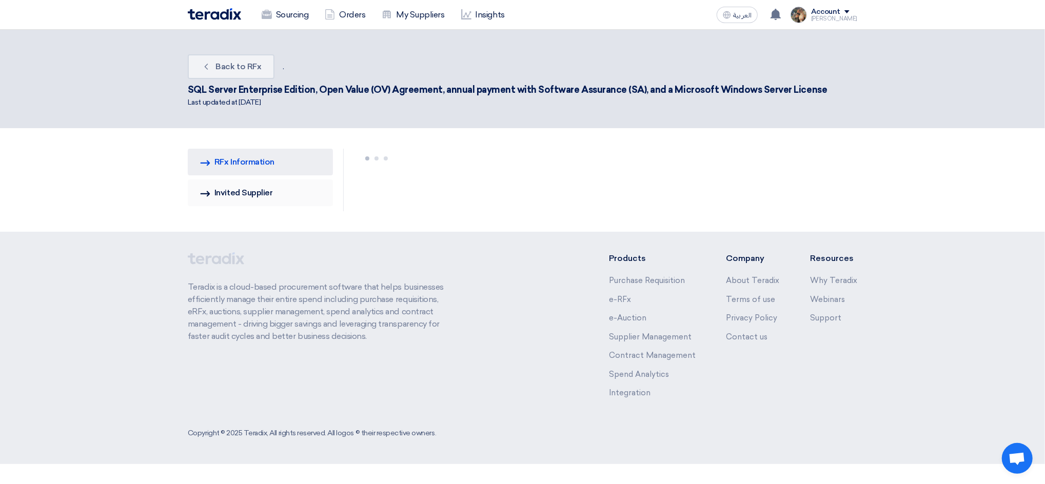
click at [222, 195] on link "Invited Suppliers Invited Supplier" at bounding box center [260, 192] width 145 height 27
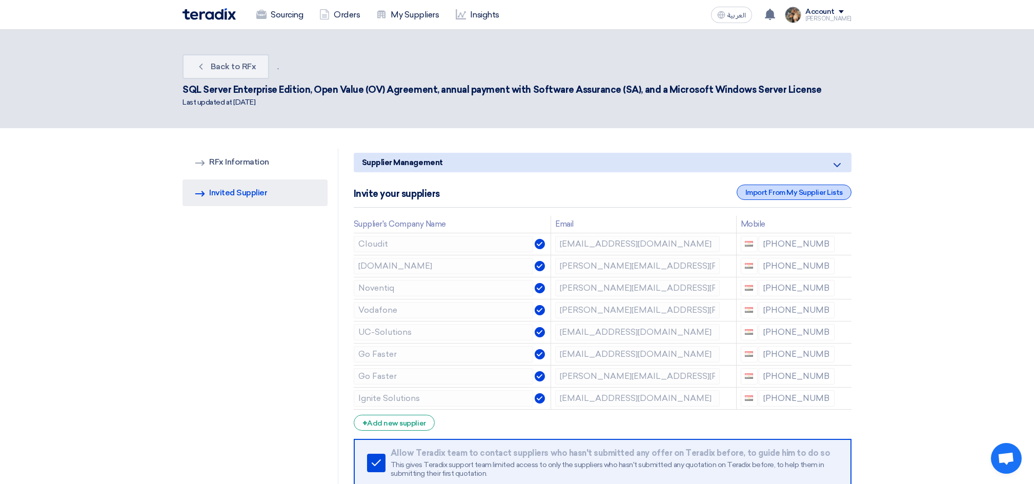
click at [775, 197] on div "Import From My Supplier Lists" at bounding box center [794, 192] width 115 height 15
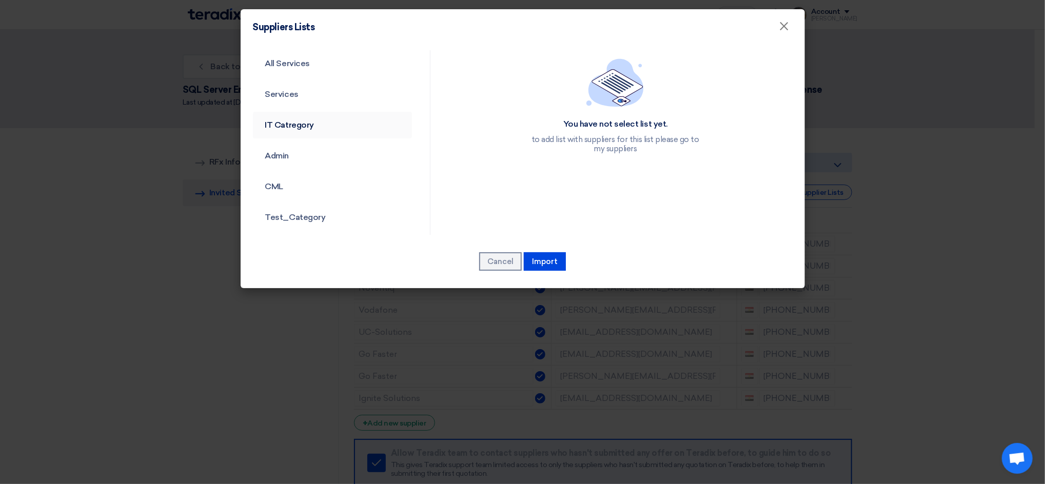
click at [286, 129] on link "IT Catregory" at bounding box center [332, 125] width 159 height 27
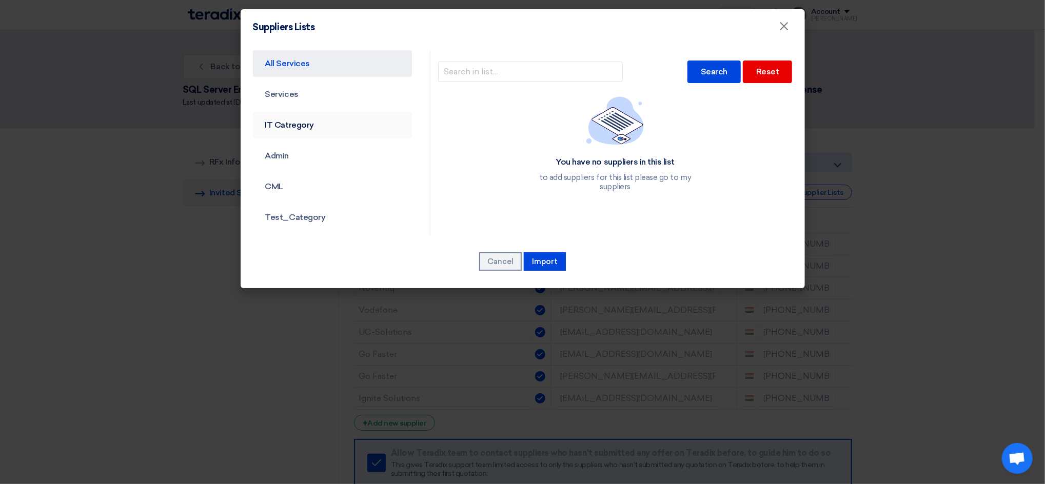
click at [286, 129] on link "IT Catregory" at bounding box center [332, 125] width 159 height 27
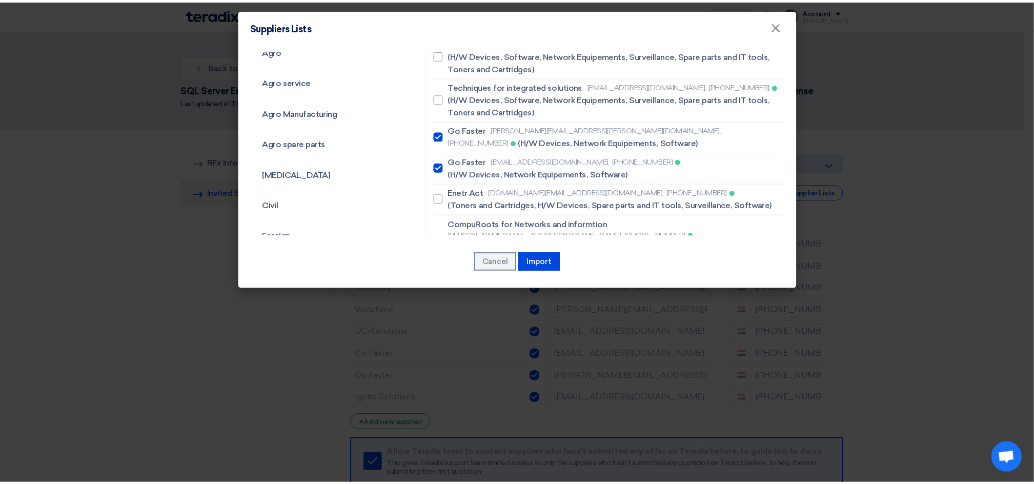
scroll to position [205, 0]
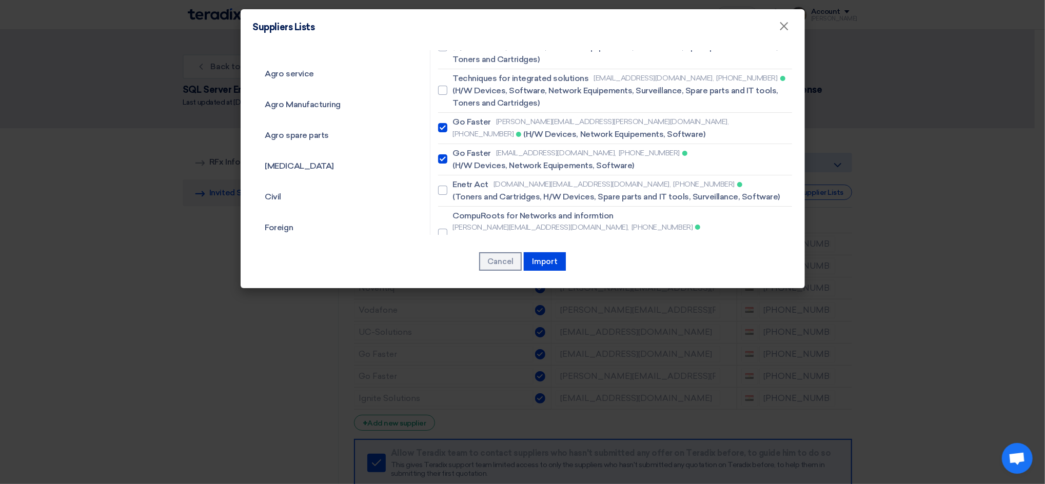
click at [562, 159] on span "(H/W Devices, Network Equipements, Software)" at bounding box center [543, 165] width 182 height 12
click at [459, 156] on input "Go Faster [EMAIL_ADDRESS][DOMAIN_NAME], [PHONE_NUMBER] (H/W Devices, Network Eq…" at bounding box center [455, 159] width 7 height 7
click at [554, 159] on span "(H/W Devices, Network Equipements, Software)" at bounding box center [543, 165] width 182 height 12
click at [459, 156] on input "Go Faster [EMAIL_ADDRESS][DOMAIN_NAME], [PHONE_NUMBER] (H/W Devices, Network Eq…" at bounding box center [455, 159] width 7 height 7
checkbox input "true"
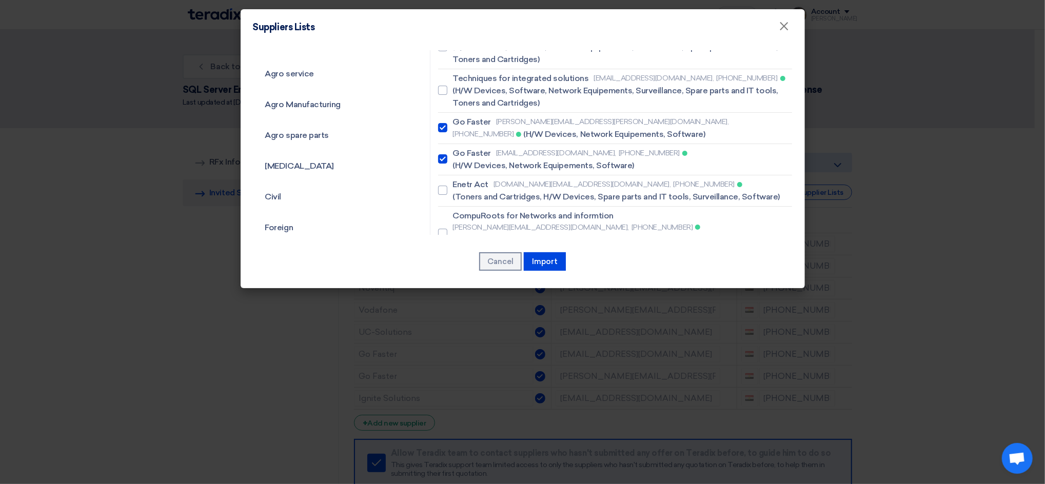
click at [551, 248] on div "All Services Services IT Catregory Admin CML Test_Category [GEOGRAPHIC_DATA] Ag…" at bounding box center [523, 166] width 564 height 243
click at [551, 252] on button "Import" at bounding box center [545, 261] width 42 height 18
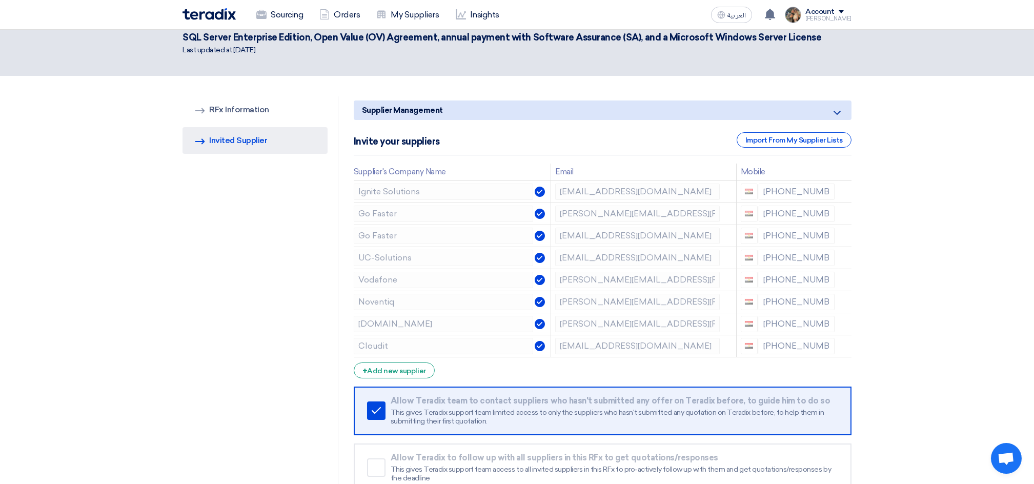
scroll to position [340, 0]
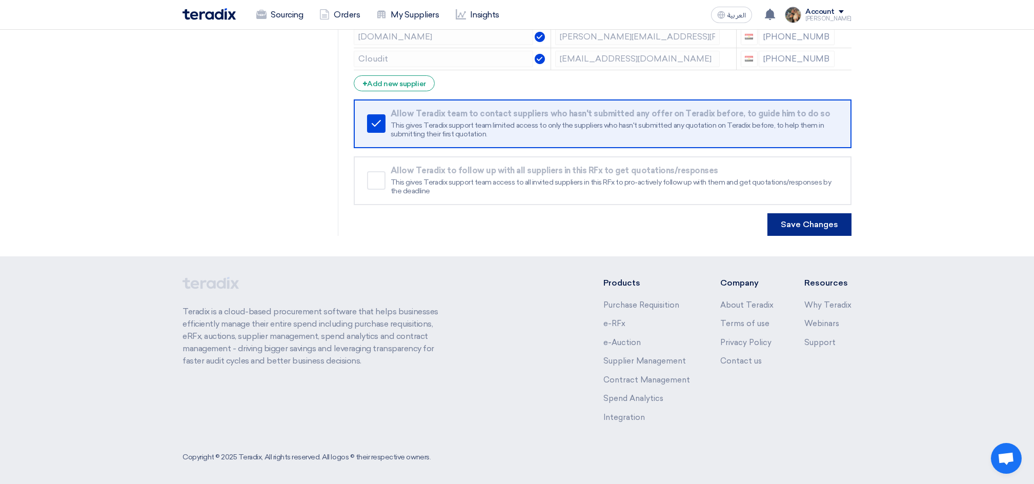
click at [810, 226] on button "Save Changes" at bounding box center [810, 224] width 84 height 23
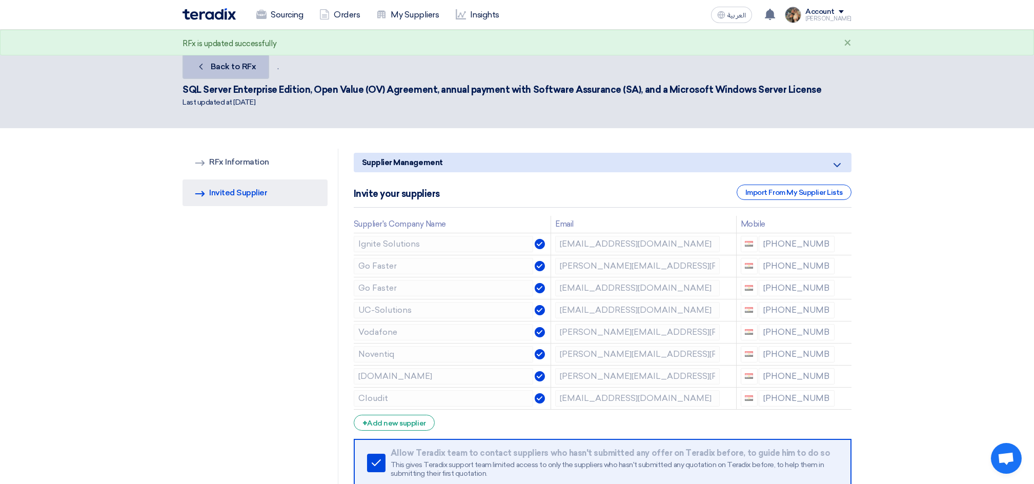
click at [235, 75] on link "Back Back to RFx" at bounding box center [226, 66] width 87 height 25
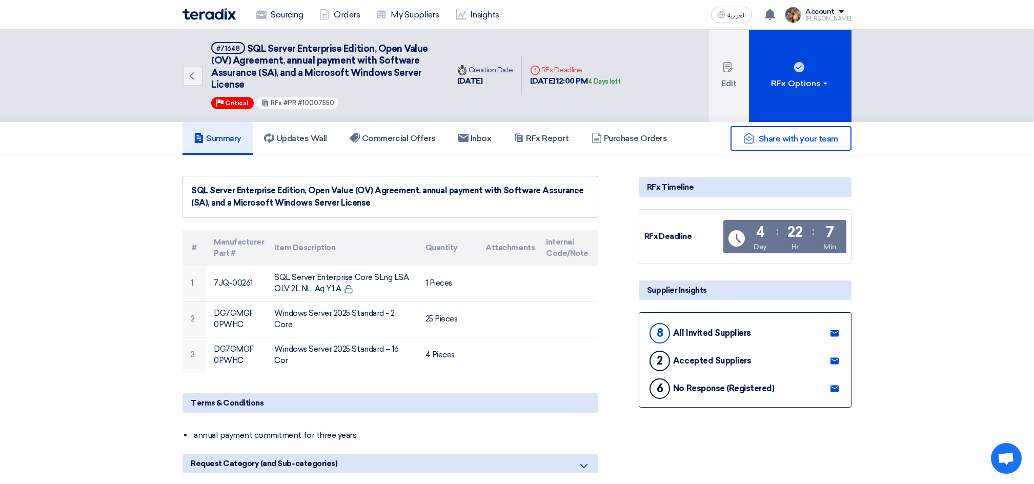
click at [212, 11] on img at bounding box center [209, 14] width 53 height 12
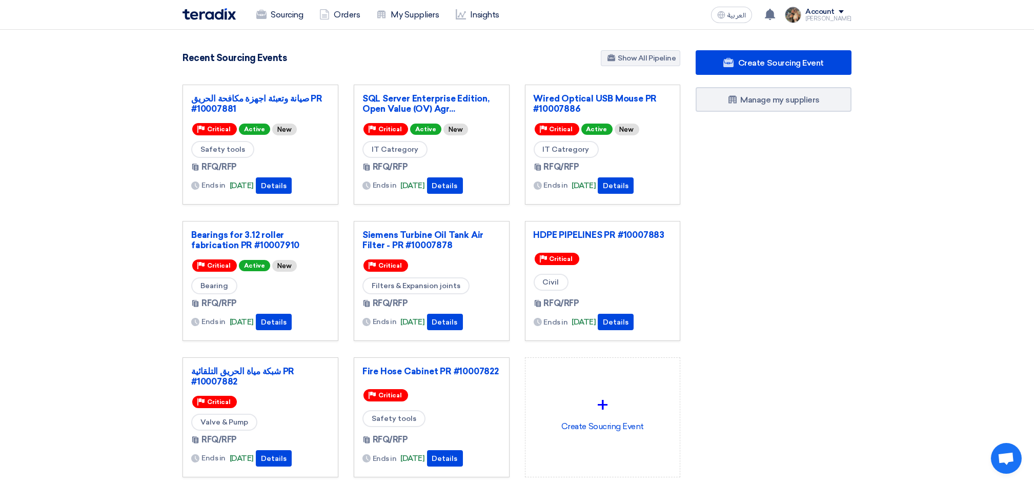
click at [216, 54] on h4 "Recent Sourcing Events" at bounding box center [235, 57] width 104 height 11
click at [409, 102] on link "SQL Server Enterprise Edition, Open Value (OV) Agr..." at bounding box center [432, 103] width 138 height 21
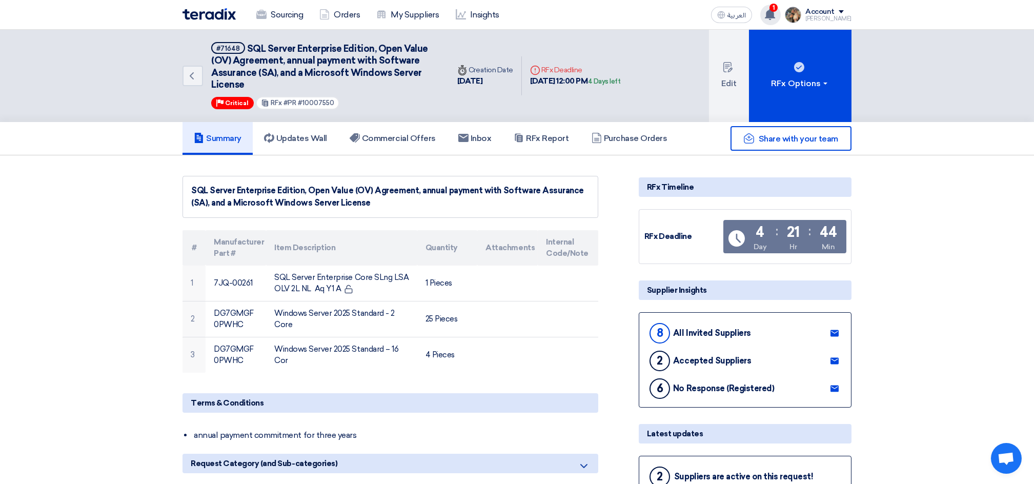
click at [775, 13] on use at bounding box center [770, 14] width 10 height 11
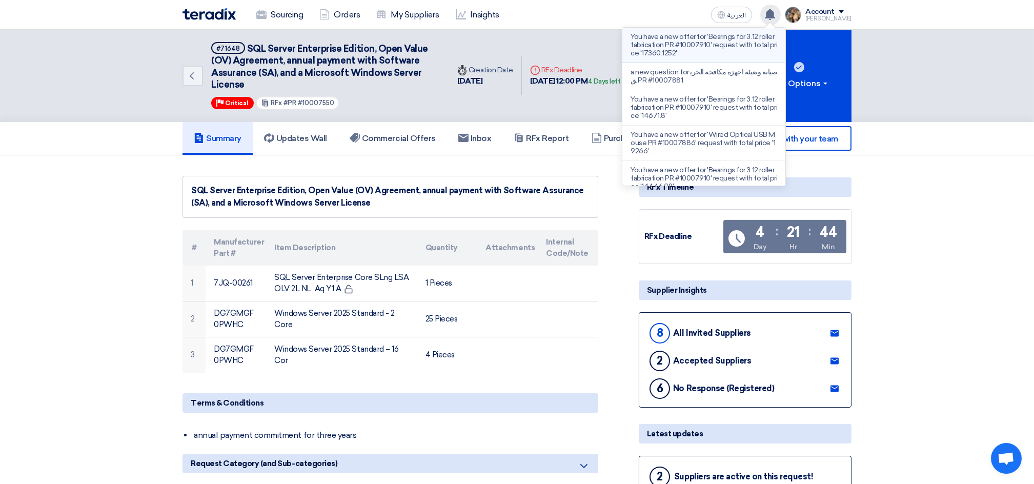
click at [707, 43] on p "You have a new offer for 'Bearings for 3.12 roller fabrication PR #10007910' re…" at bounding box center [704, 45] width 147 height 25
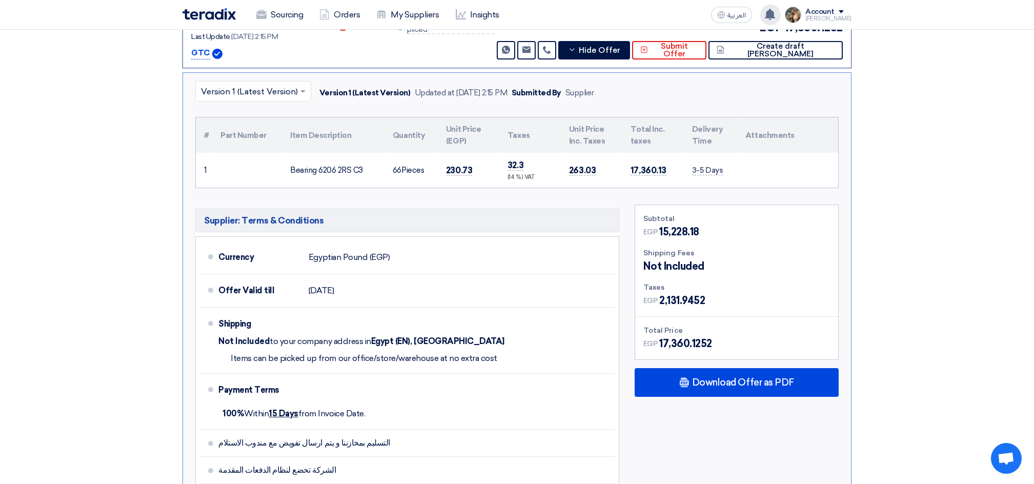
scroll to position [365, 0]
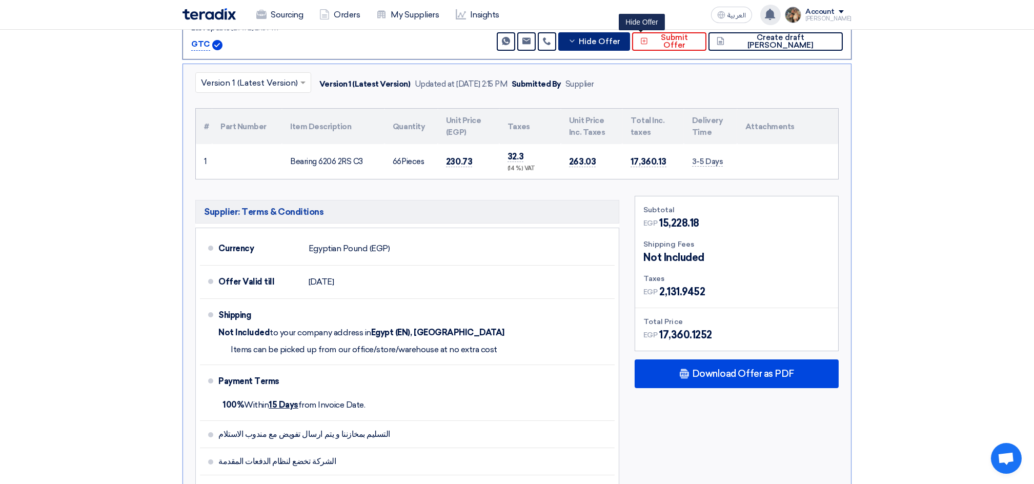
click at [621, 43] on span "Hide Offer" at bounding box center [600, 42] width 42 height 8
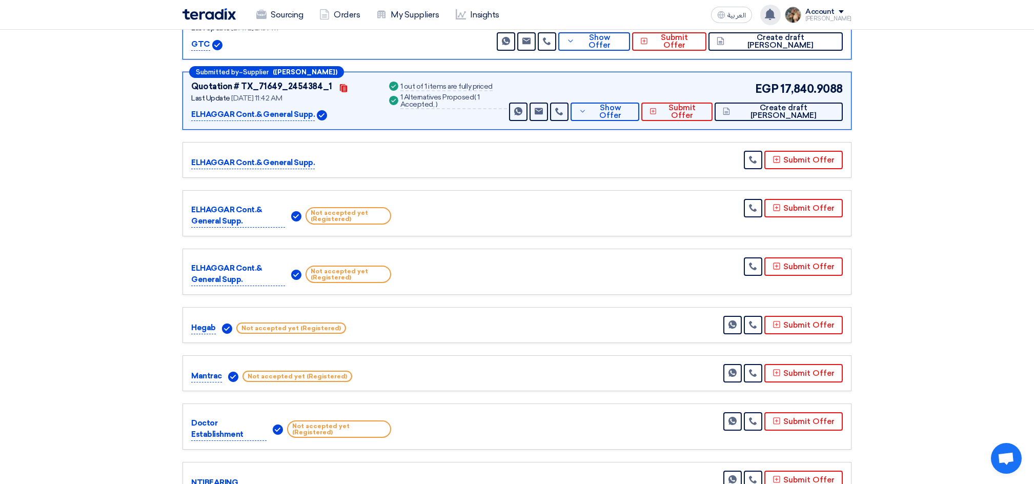
click at [208, 11] on img at bounding box center [209, 14] width 53 height 12
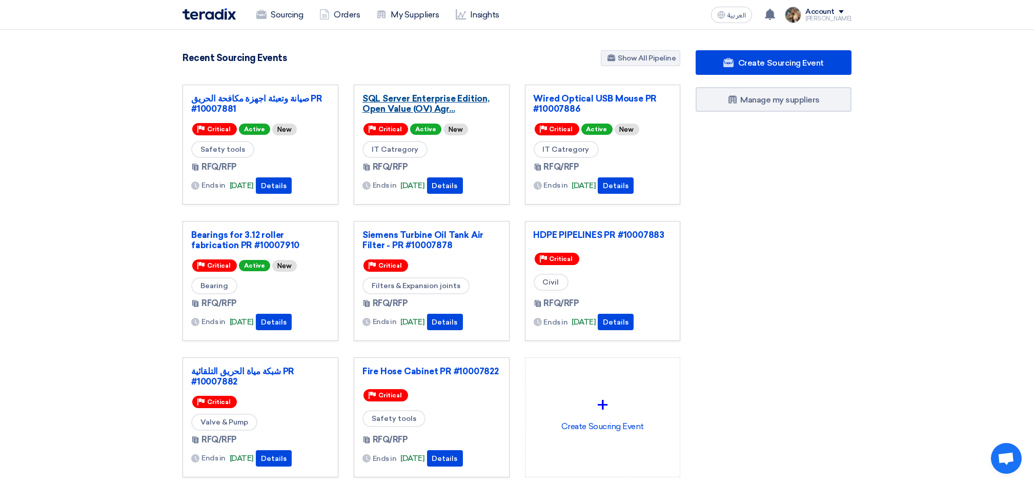
click at [391, 106] on link "SQL Server Enterprise Edition, Open Value (OV) Agr..." at bounding box center [432, 103] width 138 height 21
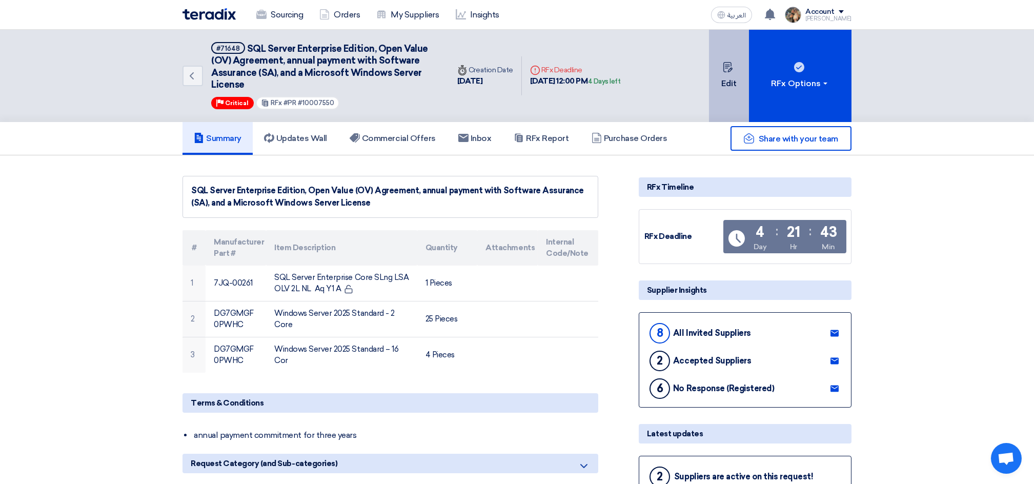
click at [724, 82] on button "Edit" at bounding box center [729, 76] width 40 height 92
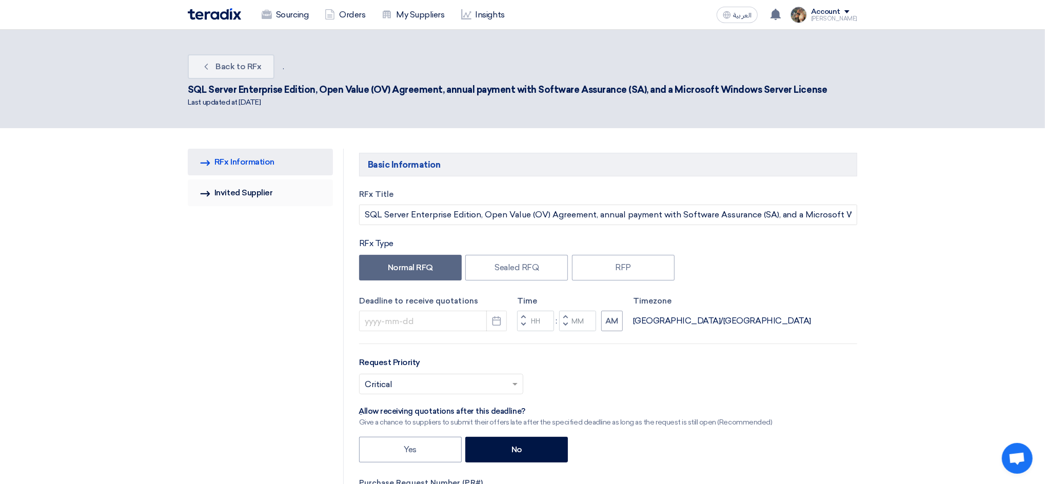
type input "[DATE]"
type input "12"
type input "00"
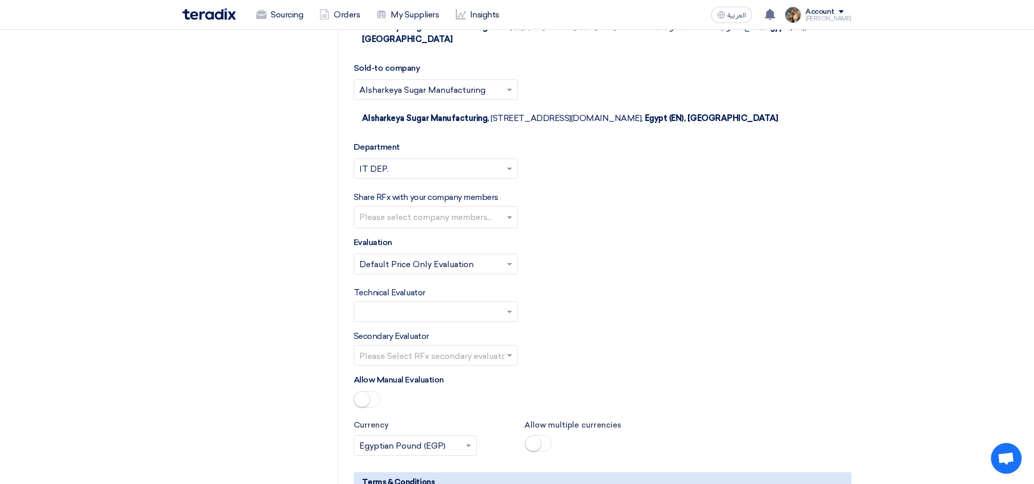
scroll to position [1367, 0]
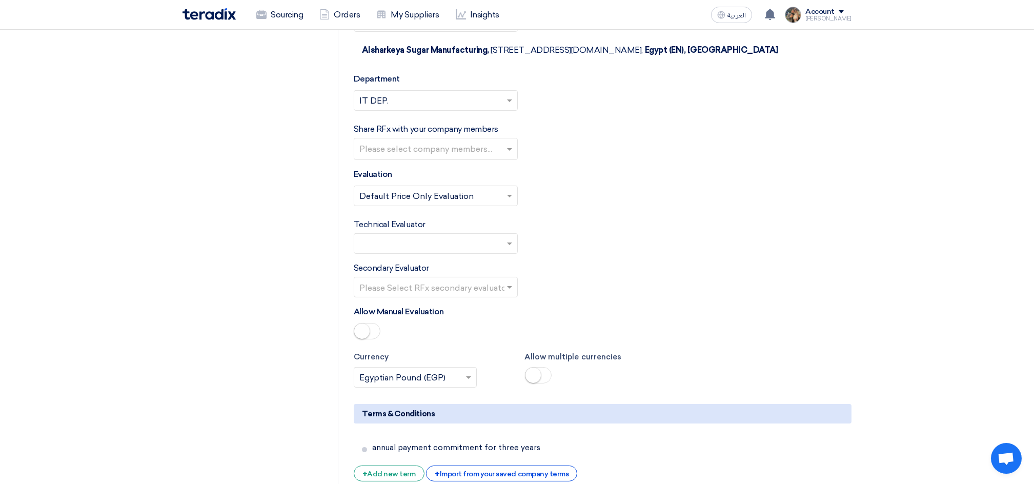
click at [551, 372] on div "Allow multiple currencies" at bounding box center [602, 369] width 171 height 36
click at [544, 373] on span at bounding box center [538, 375] width 27 height 16
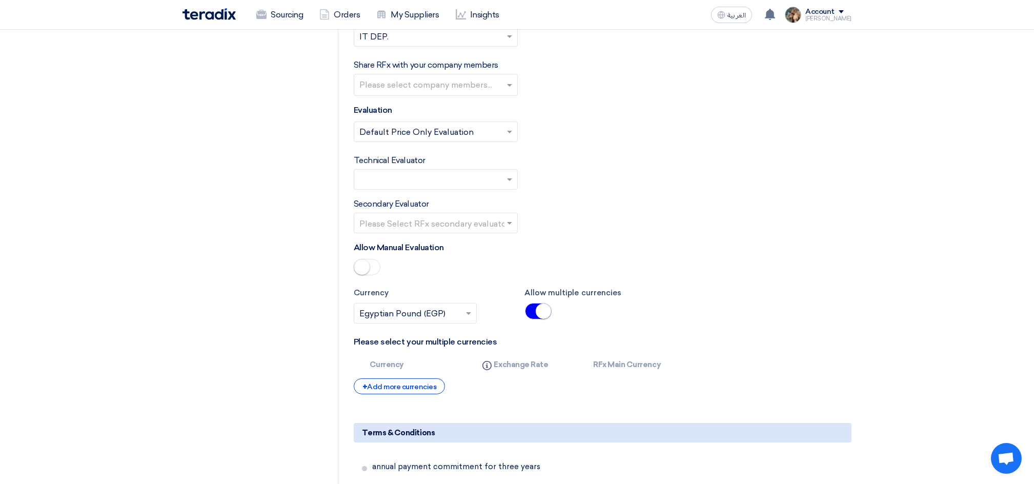
scroll to position [1504, 0]
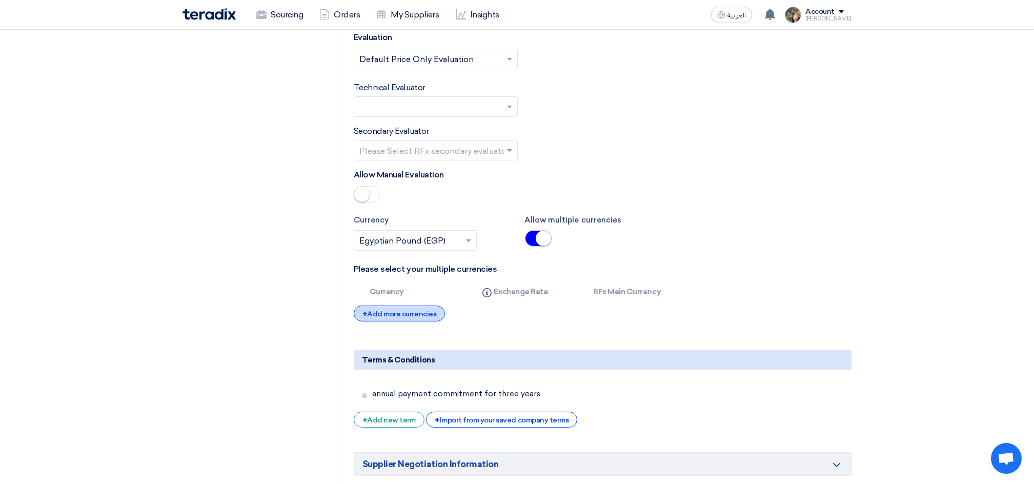
click at [427, 317] on div "+ Add more currencies" at bounding box center [399, 314] width 91 height 16
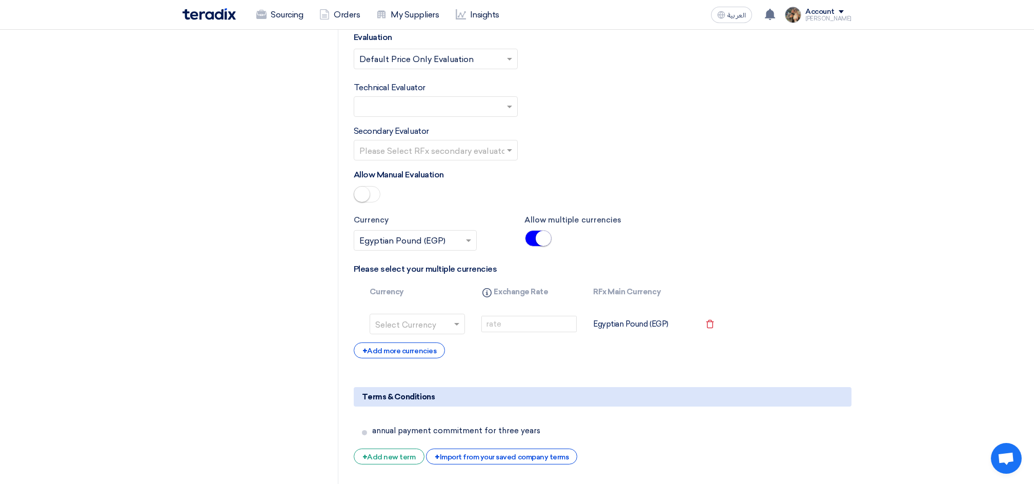
click at [417, 323] on input "text" at bounding box center [411, 325] width 72 height 16
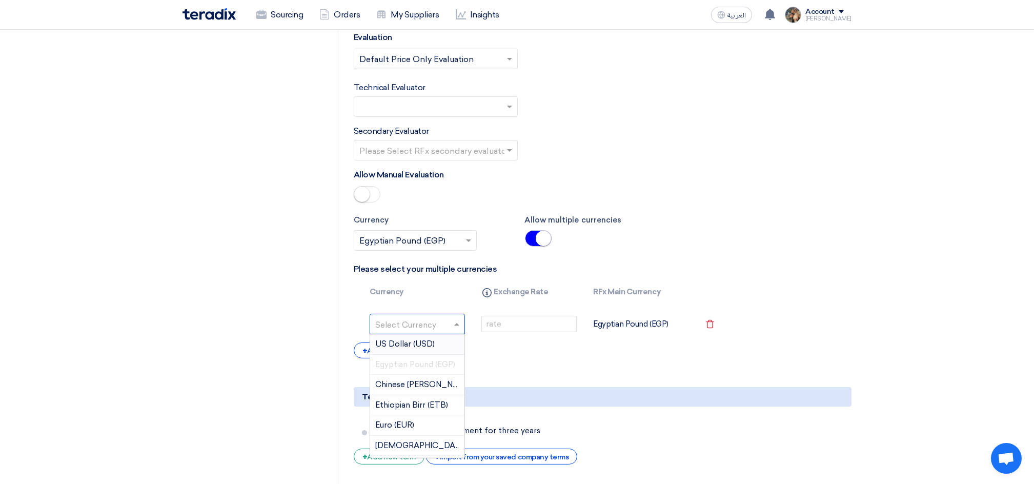
click at [422, 343] on span "US Dollar (USD)" at bounding box center [404, 344] width 59 height 9
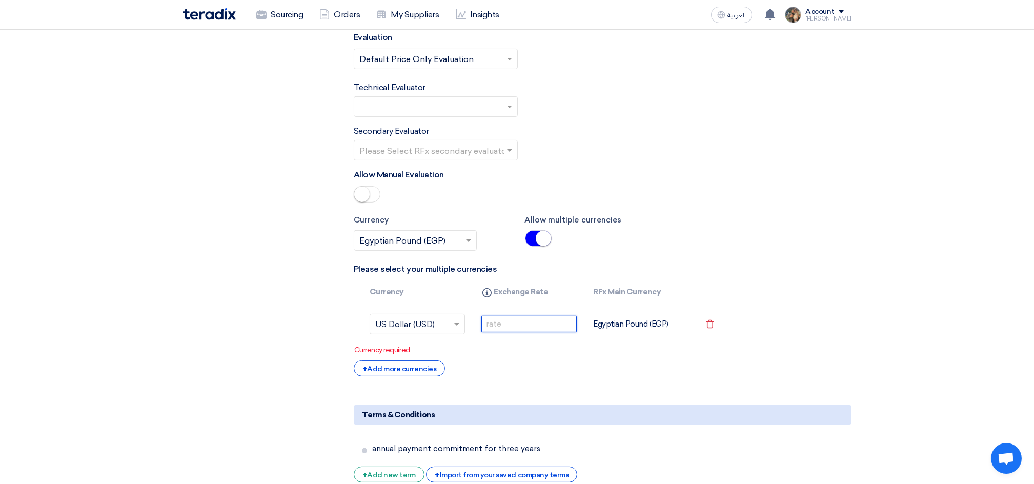
click at [523, 325] on input "number" at bounding box center [529, 324] width 95 height 16
click at [507, 327] on input "number" at bounding box center [529, 324] width 95 height 16
paste input "47.8097"
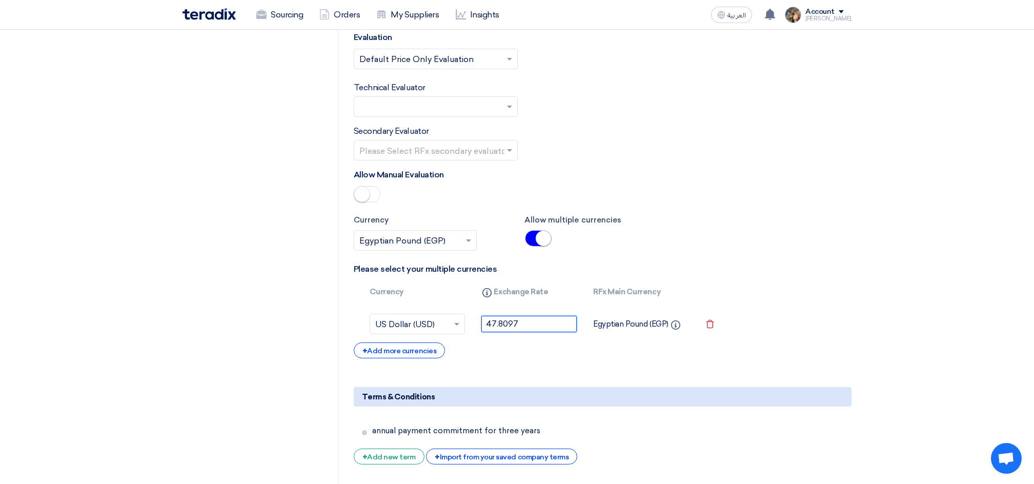
scroll to position [1914, 0]
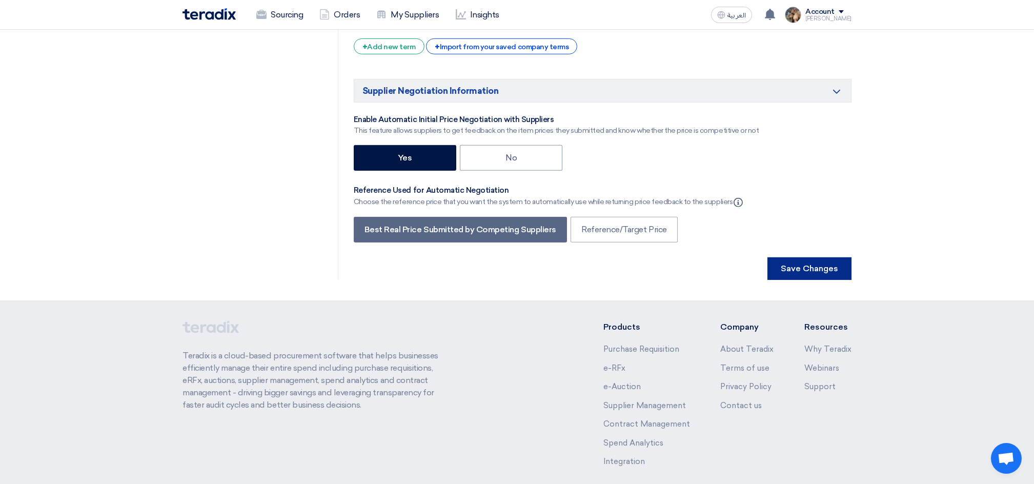
type input "47.8097"
click at [824, 275] on button "Save Changes" at bounding box center [810, 268] width 84 height 23
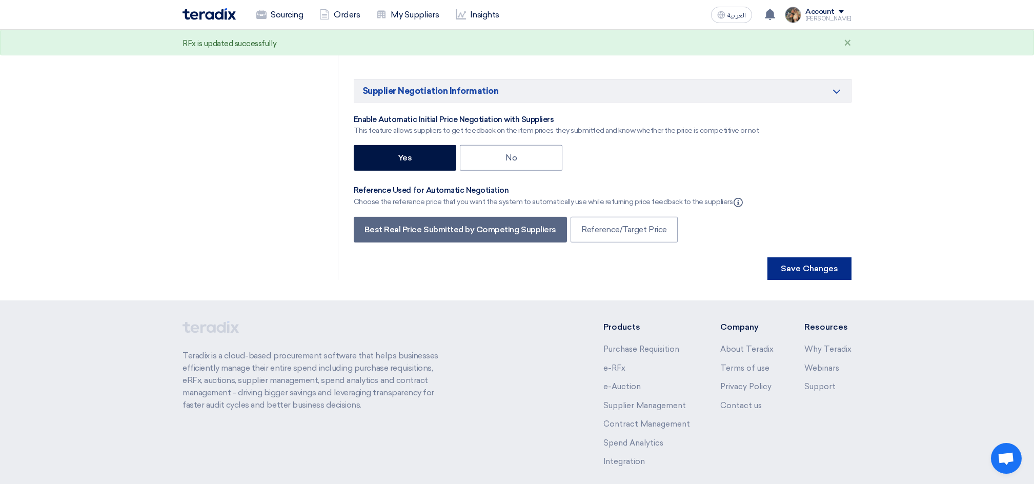
scroll to position [0, 0]
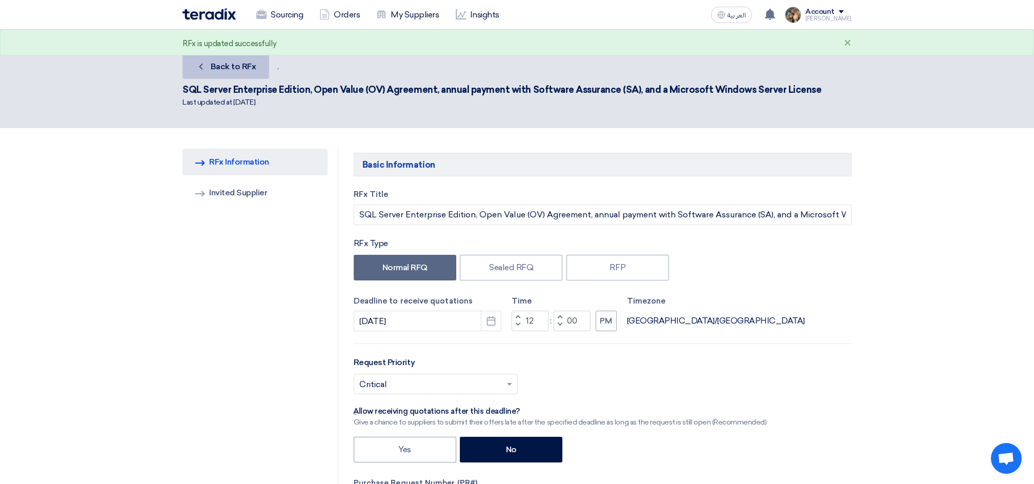
click at [237, 69] on span "Back to RFx" at bounding box center [234, 67] width 46 height 10
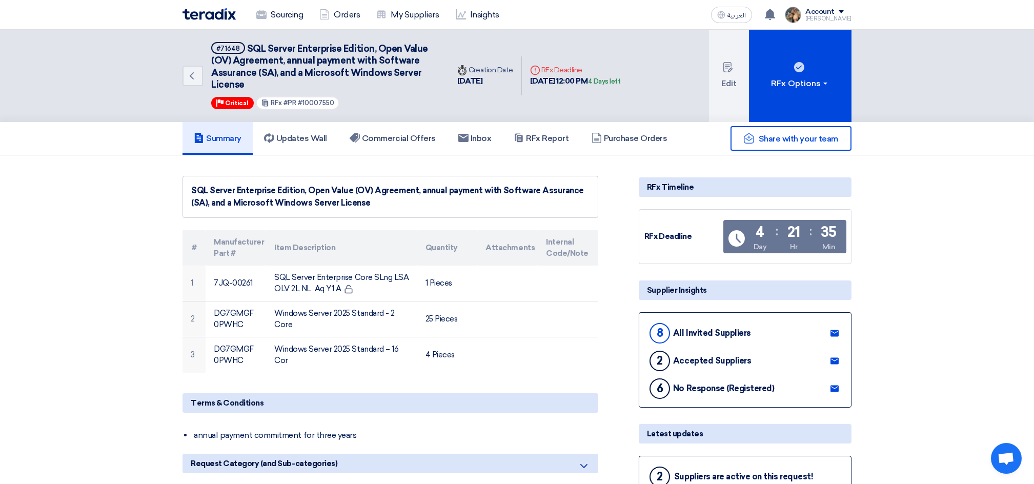
click at [205, 10] on img at bounding box center [209, 14] width 53 height 12
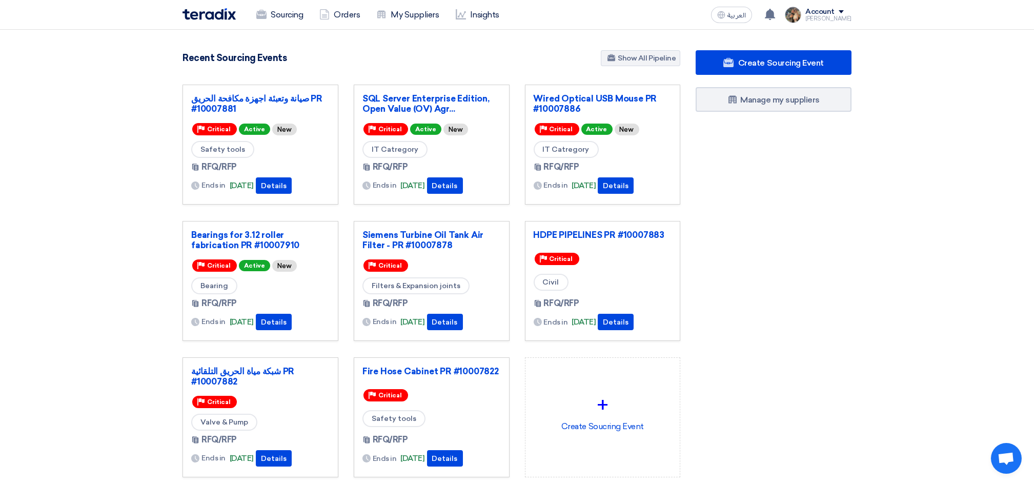
click at [305, 54] on div "Recent Sourcing Events Show All Pipeline" at bounding box center [432, 59] width 498 height 18
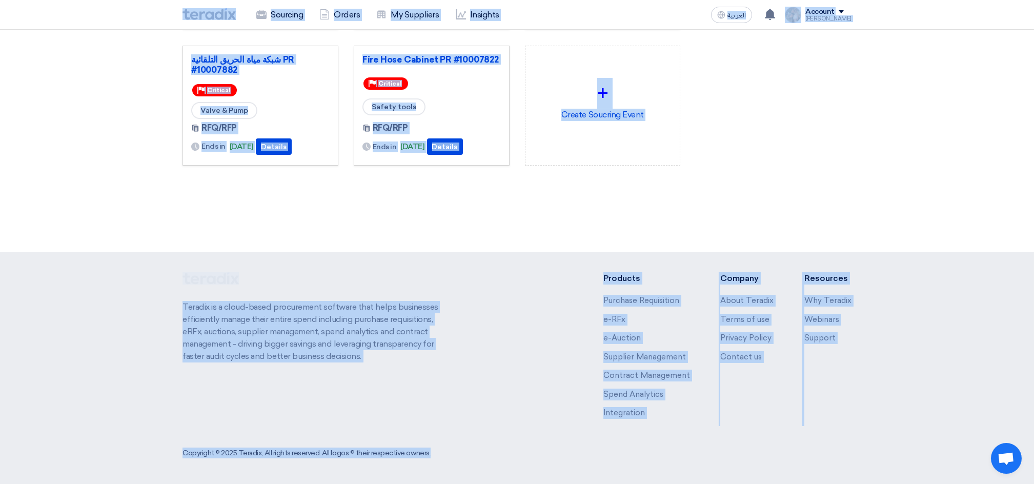
drag, startPoint x: 165, startPoint y: 13, endPoint x: 889, endPoint y: 519, distance: 882.8
click at [889, 484] on html "Sourcing Orders My Suppliers Insights العربية ع You have a new offer for 'Beari…" at bounding box center [517, 86] width 1034 height 796
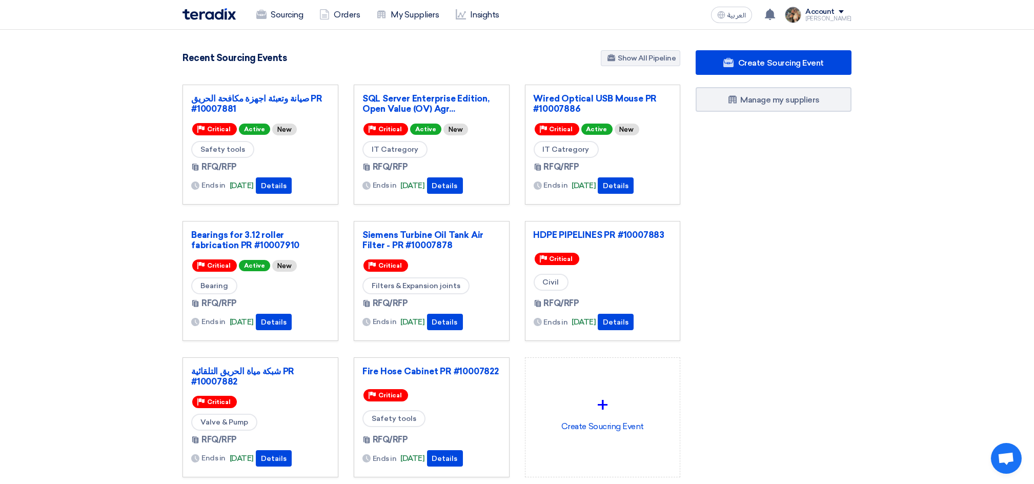
scroll to position [312, 0]
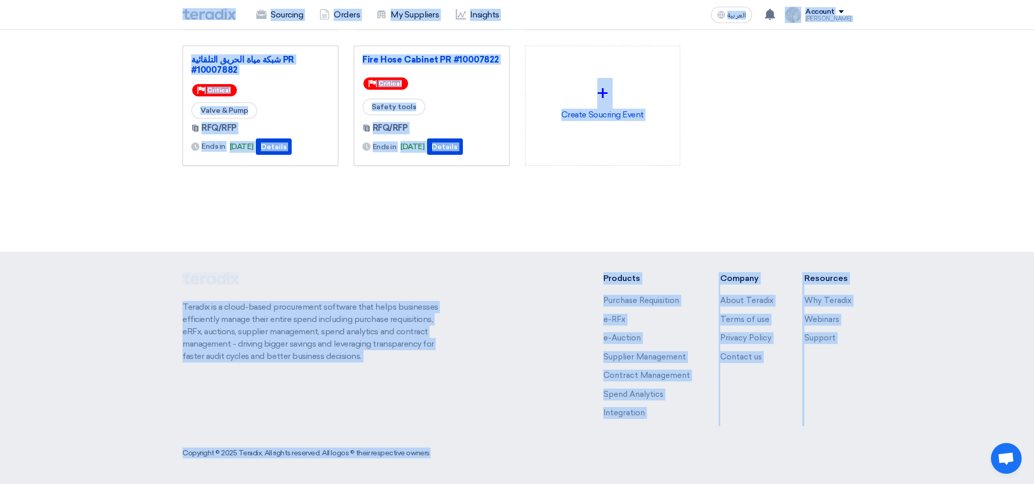
drag, startPoint x: 161, startPoint y: 11, endPoint x: 872, endPoint y: 250, distance: 750.4
click at [991, 484] on html "Sourcing Orders My Suppliers Insights العربية ع You have a new offer for 'Beari…" at bounding box center [517, 86] width 1034 height 796
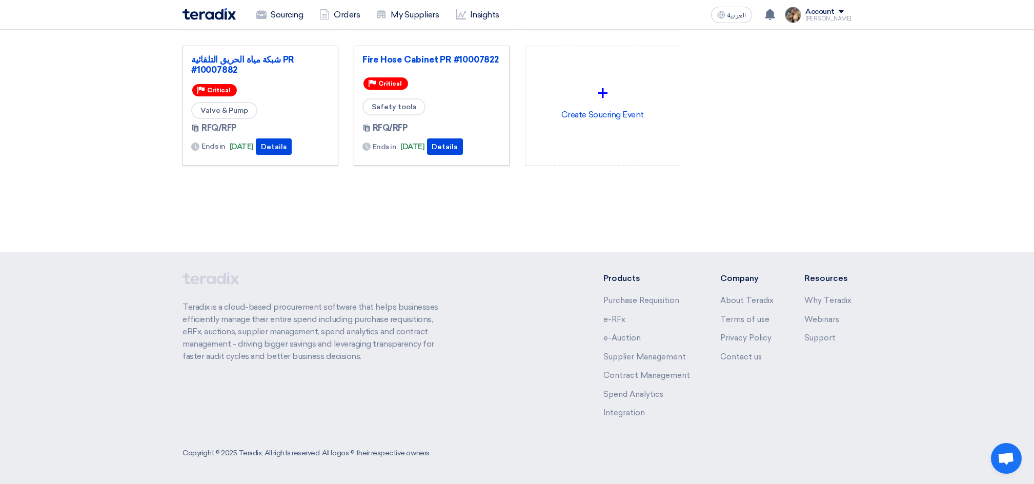
scroll to position [0, 0]
